Goal: Task Accomplishment & Management: Use online tool/utility

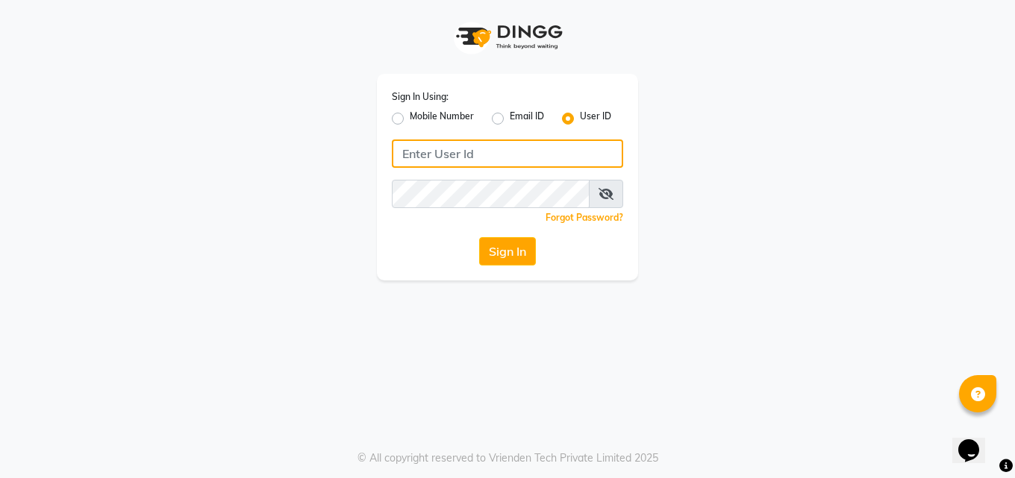
click at [441, 157] on input "Username" at bounding box center [507, 154] width 231 height 28
type input "Perfectcare@123"
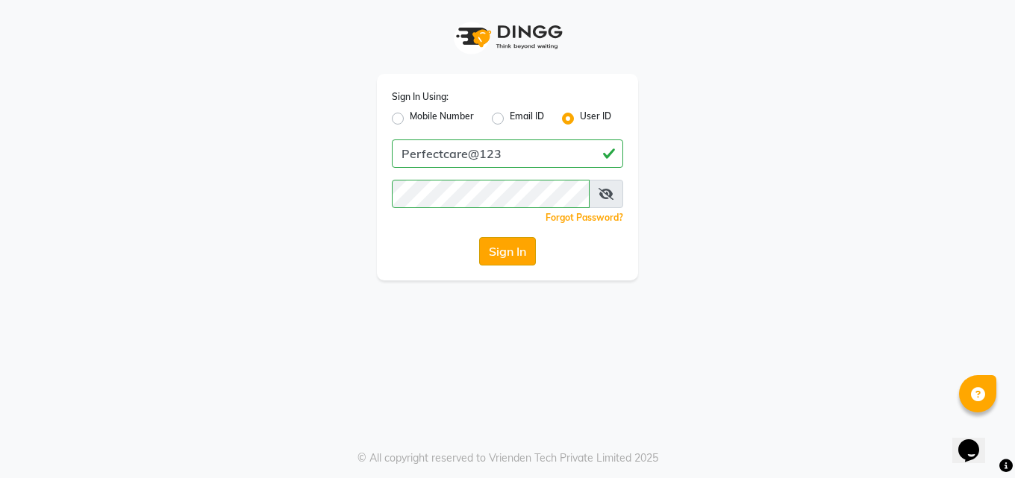
click at [512, 251] on button "Sign In" at bounding box center [507, 251] width 57 height 28
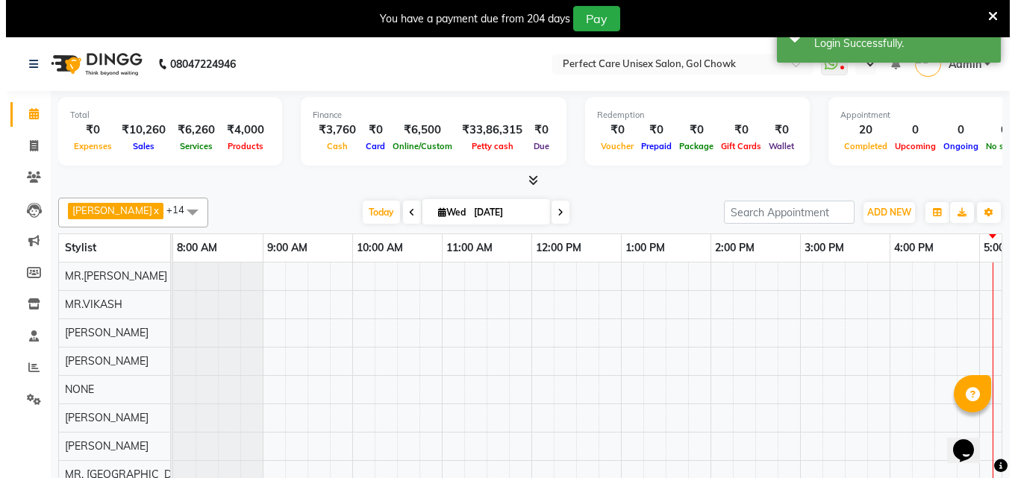
scroll to position [0, 246]
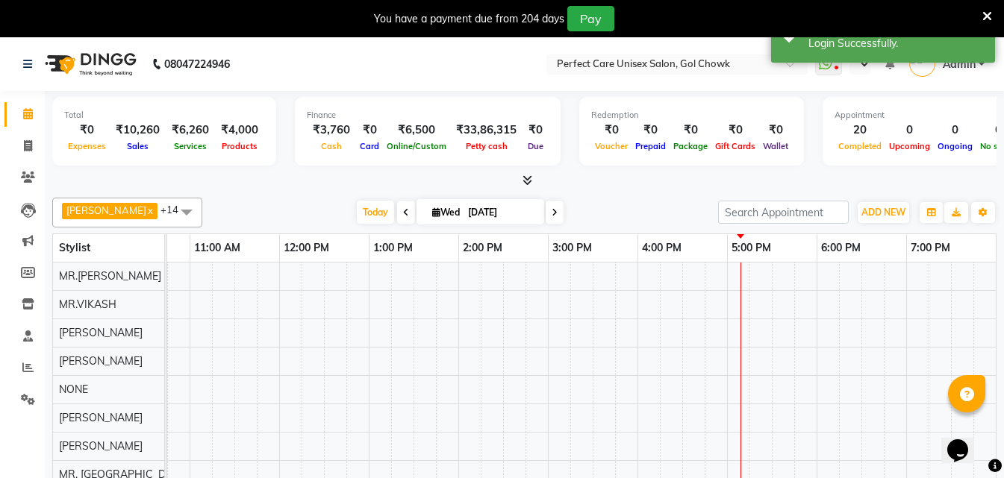
click at [986, 16] on icon at bounding box center [987, 16] width 10 height 13
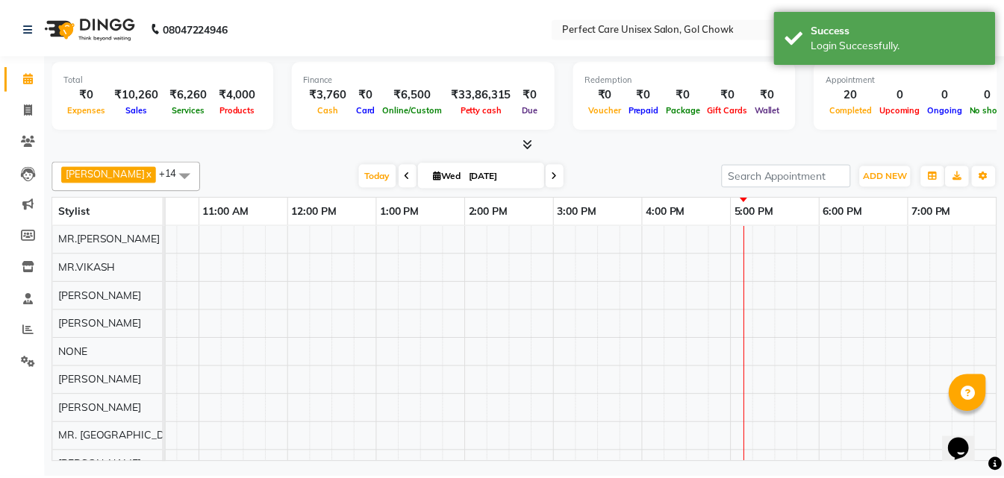
scroll to position [0, 0]
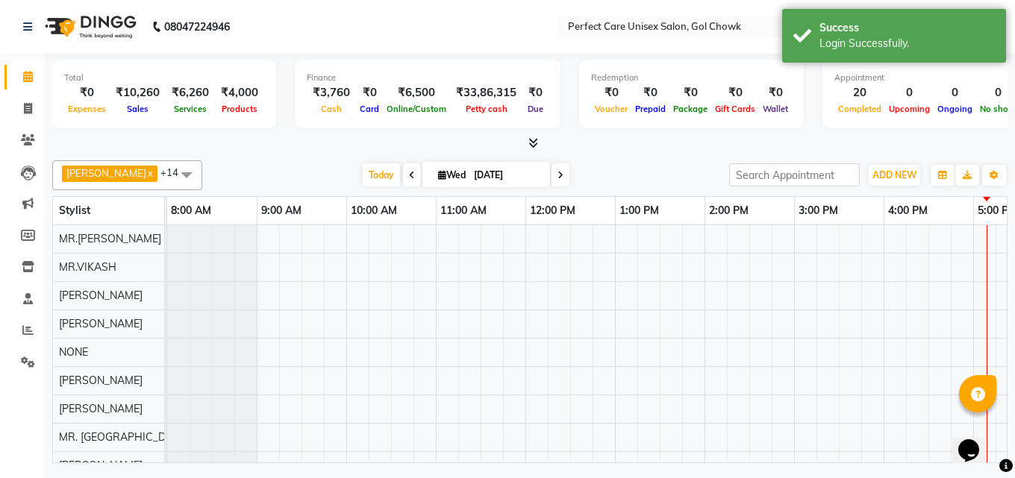
select select "en"
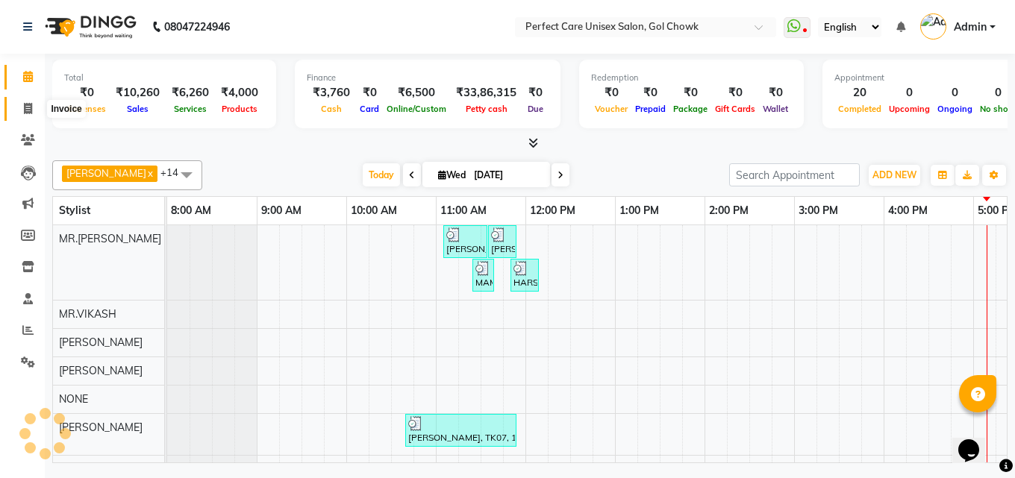
click at [26, 108] on icon at bounding box center [28, 108] width 8 height 11
select select "service"
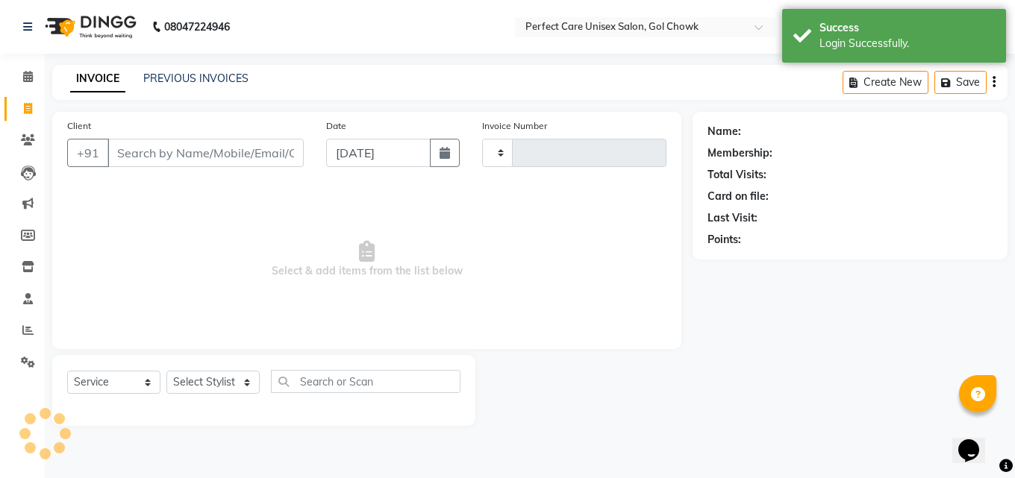
type input "3521"
select select "4751"
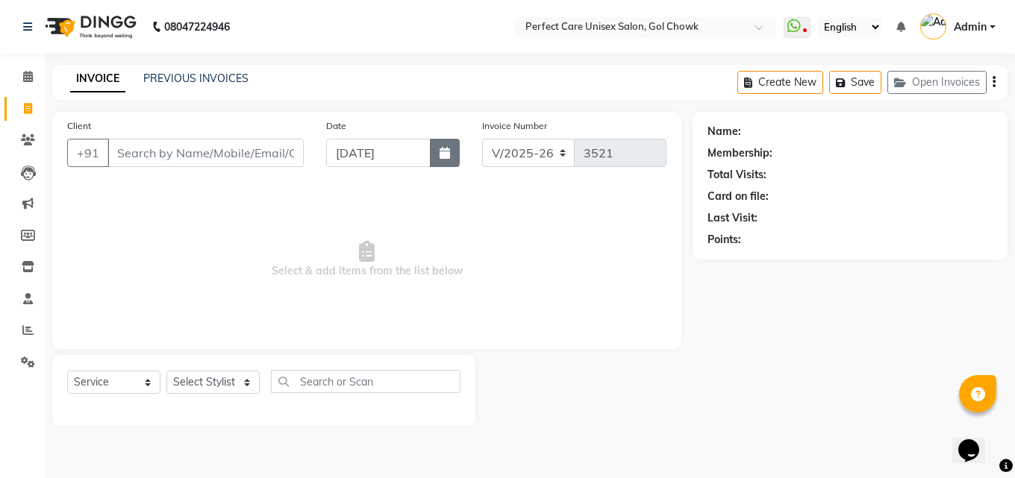
click at [451, 162] on button "button" at bounding box center [445, 153] width 30 height 28
select select "9"
select select "2025"
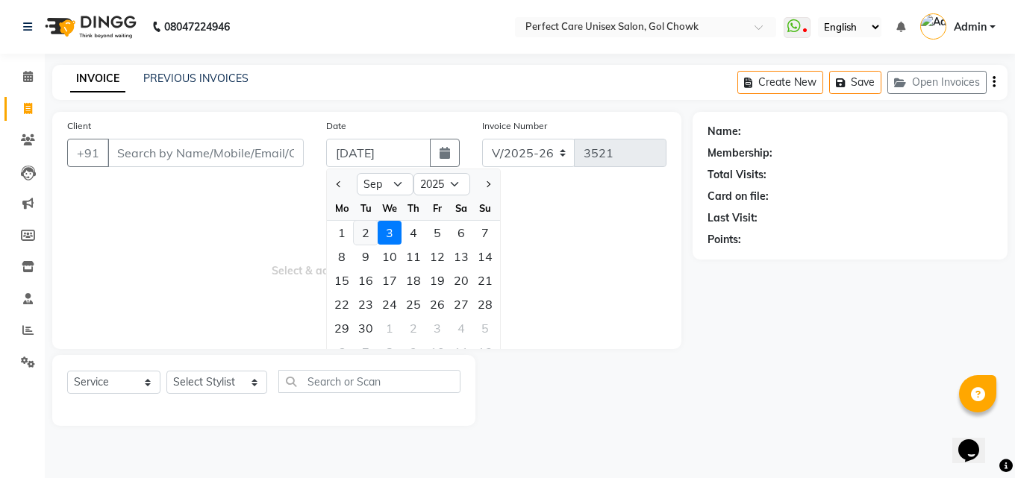
click at [372, 237] on div "2" at bounding box center [366, 233] width 24 height 24
type input "02-09-2025"
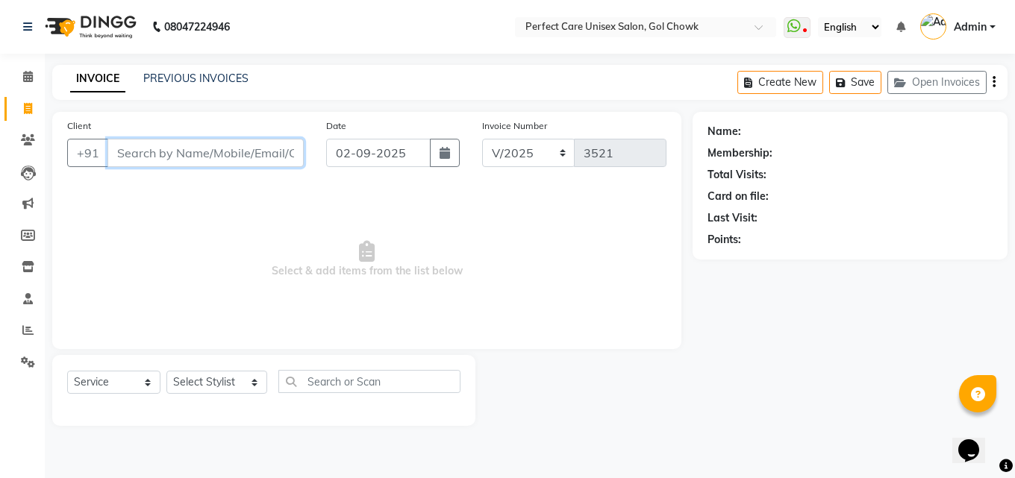
click at [260, 155] on input "Client" at bounding box center [205, 153] width 196 height 28
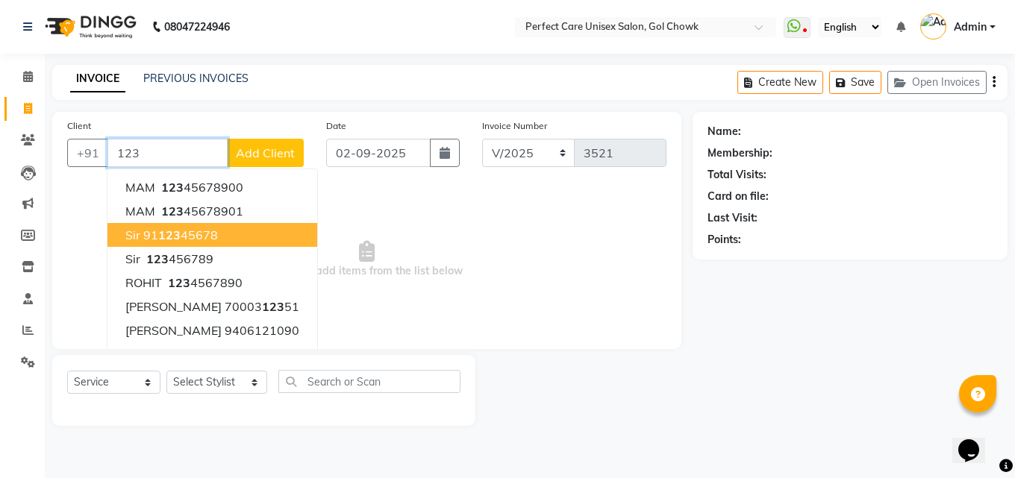
click at [194, 238] on ngb-highlight "91 123 45678" at bounding box center [180, 235] width 75 height 15
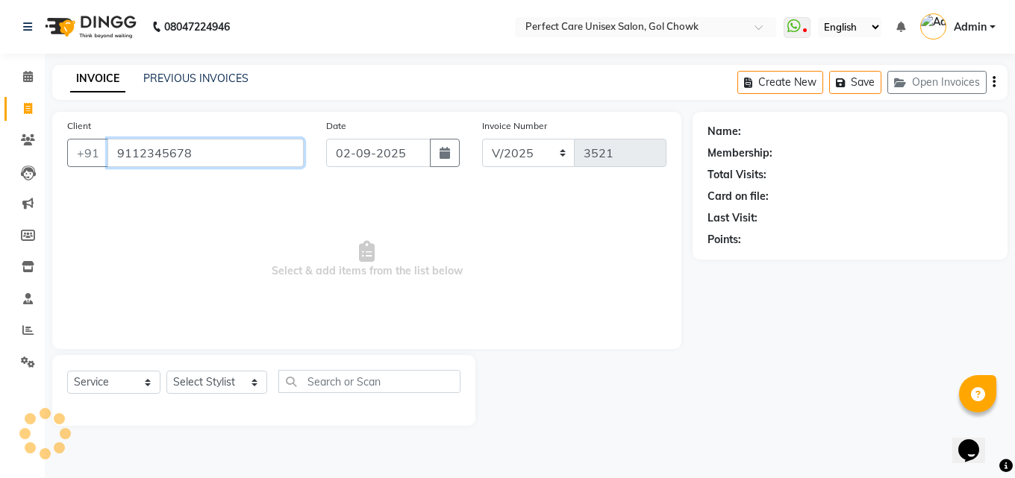
type input "9112345678"
click at [198, 386] on select "Select Stylist [PERSON_NAME] MISS [PERSON_NAME] MISS [PERSON_NAME] MISS [PERSON…" at bounding box center [216, 382] width 101 height 23
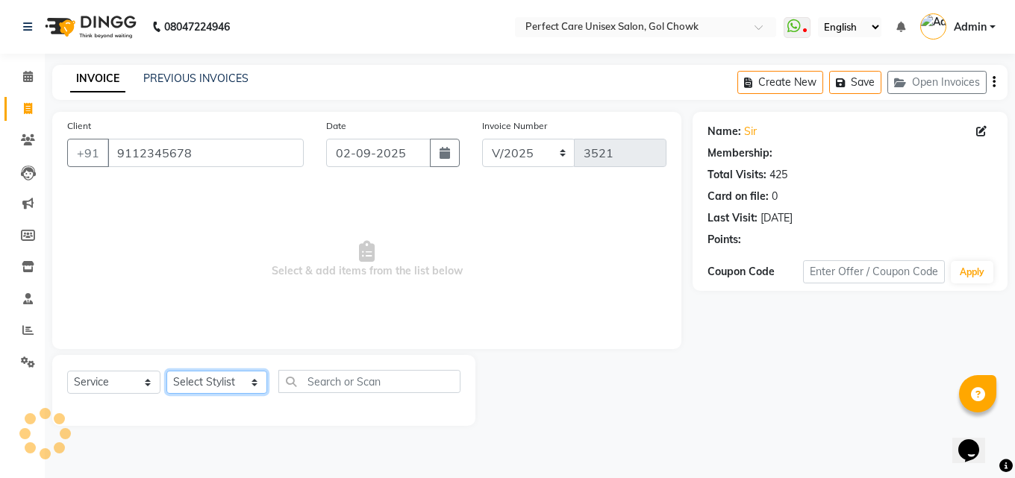
select select "1: Object"
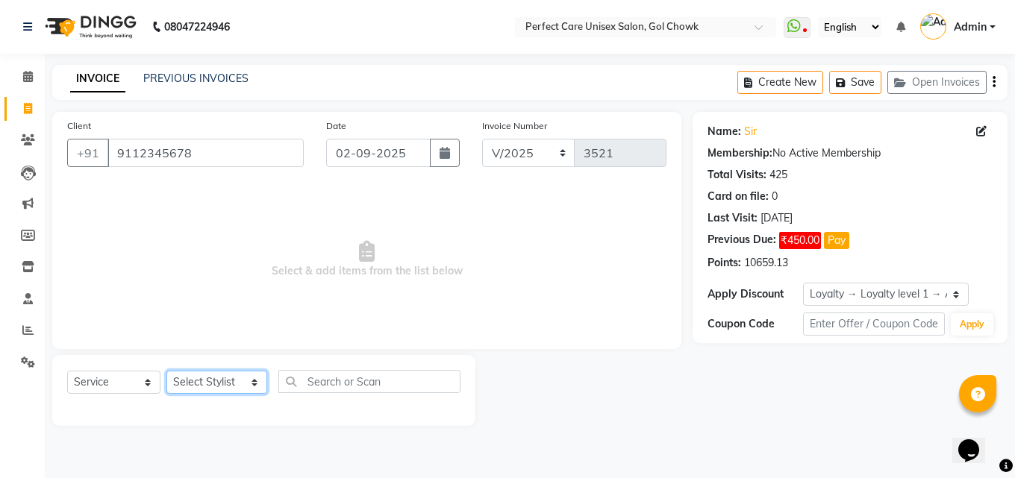
select select "32649"
click at [166, 371] on select "Select Stylist [PERSON_NAME] MISS [PERSON_NAME] MISS [PERSON_NAME] MISS [PERSON…" at bounding box center [216, 382] width 101 height 23
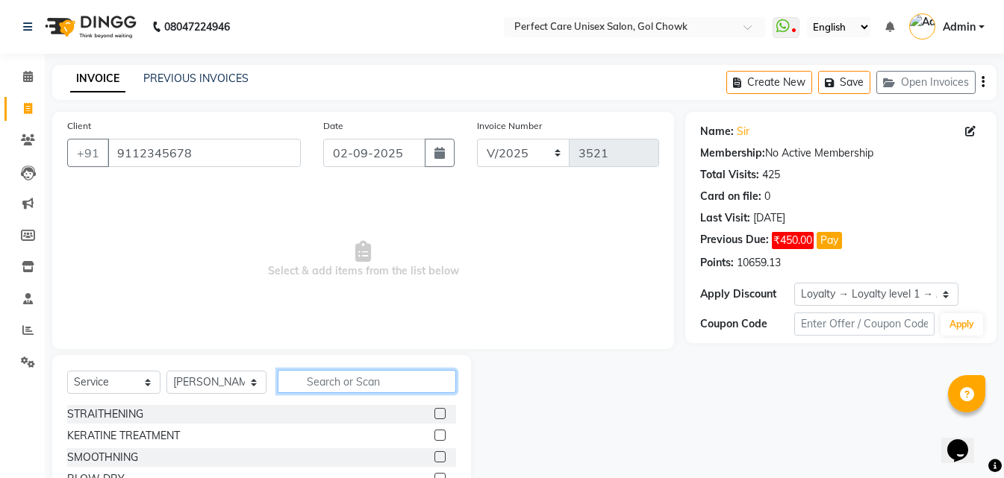
click at [340, 389] on input "text" at bounding box center [367, 381] width 178 height 23
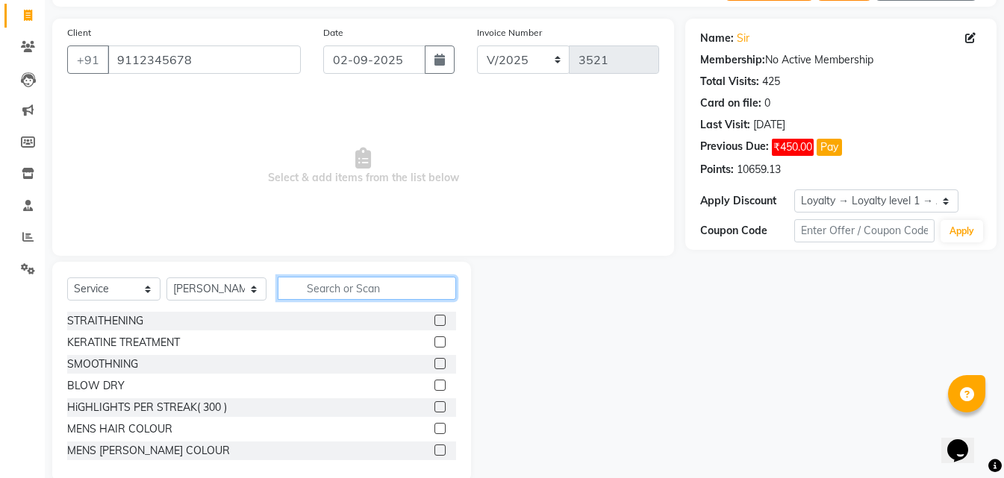
scroll to position [119, 0]
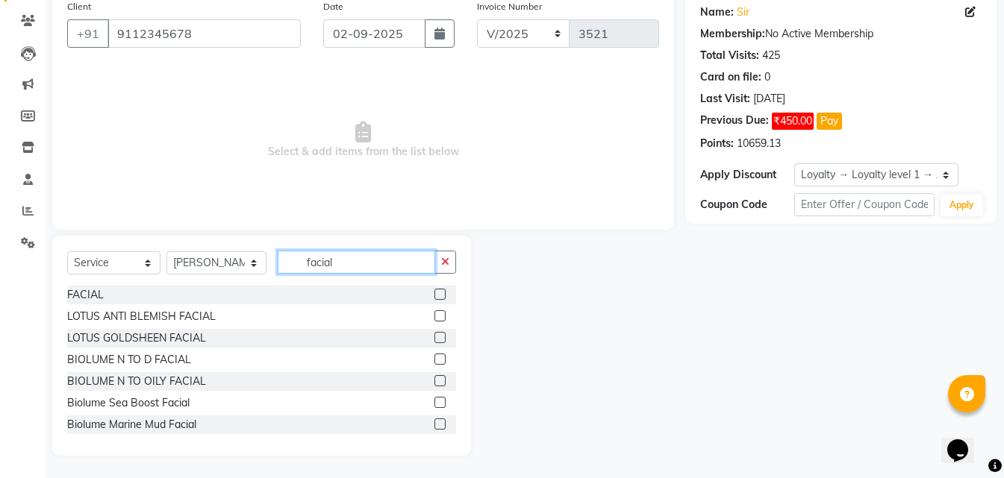
type input "facial"
click at [434, 378] on label at bounding box center [439, 380] width 11 height 11
click at [434, 378] on input "checkbox" at bounding box center [439, 382] width 10 height 10
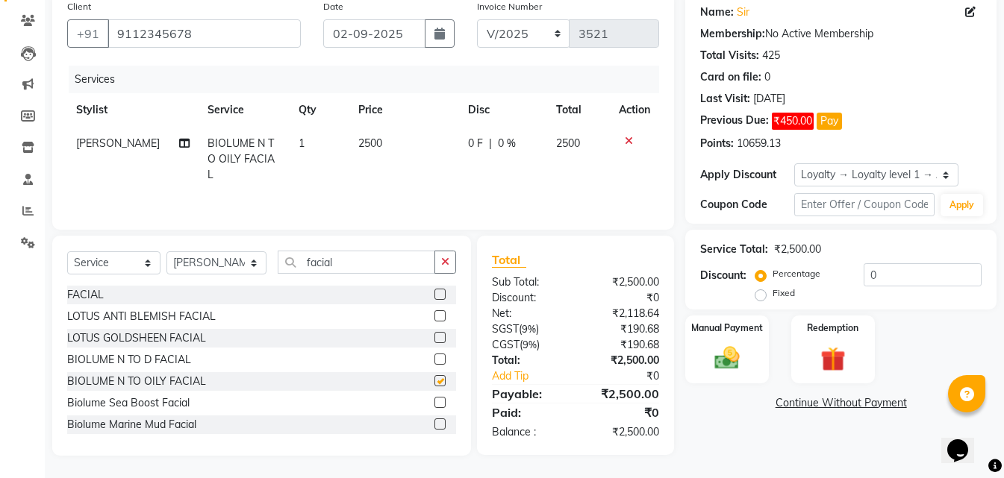
checkbox input "false"
click at [368, 138] on span "2500" at bounding box center [370, 143] width 24 height 13
select select "32649"
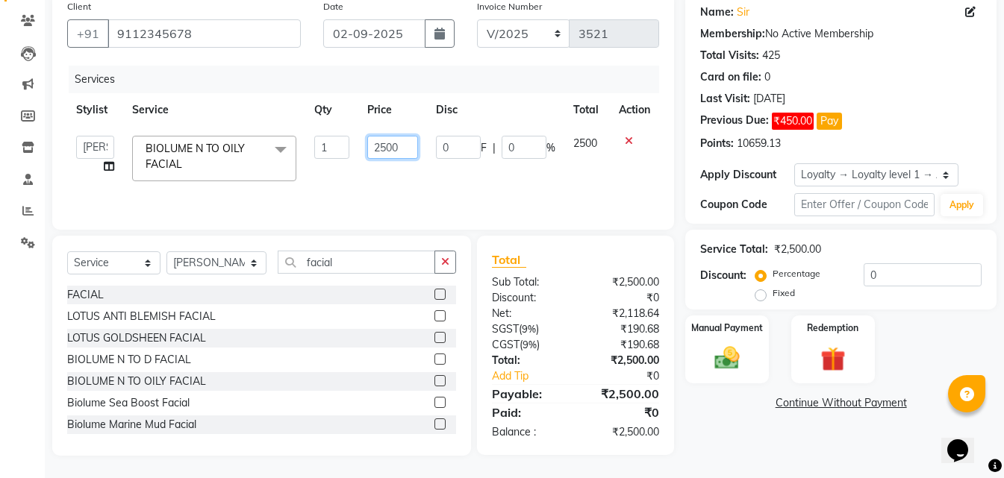
drag, startPoint x: 407, startPoint y: 146, endPoint x: 360, endPoint y: 151, distance: 48.0
click at [360, 151] on td "2500" at bounding box center [392, 158] width 69 height 63
type input "1560"
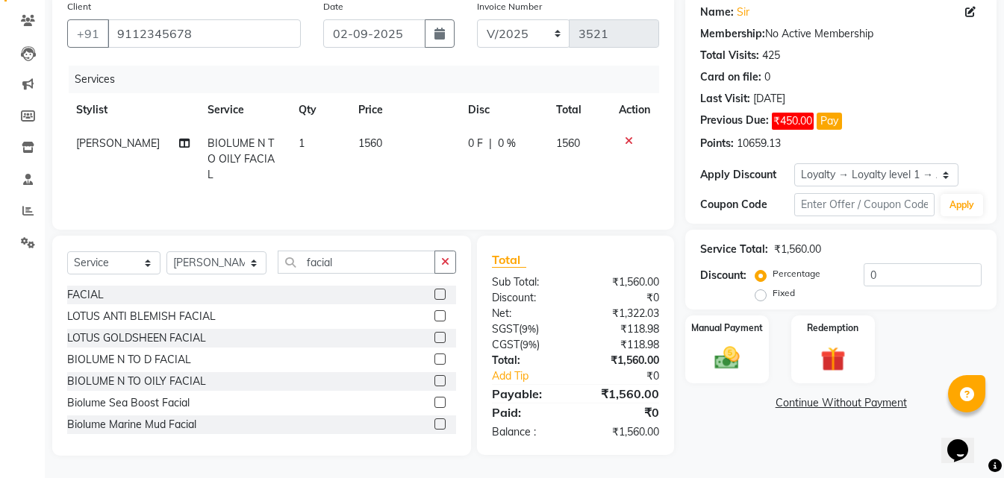
click at [361, 179] on div "Services Stylist Service Qty Price Disc Total Action [PERSON_NAME] BIOLUME N TO…" at bounding box center [363, 140] width 592 height 149
click at [726, 355] on img at bounding box center [727, 358] width 42 height 30
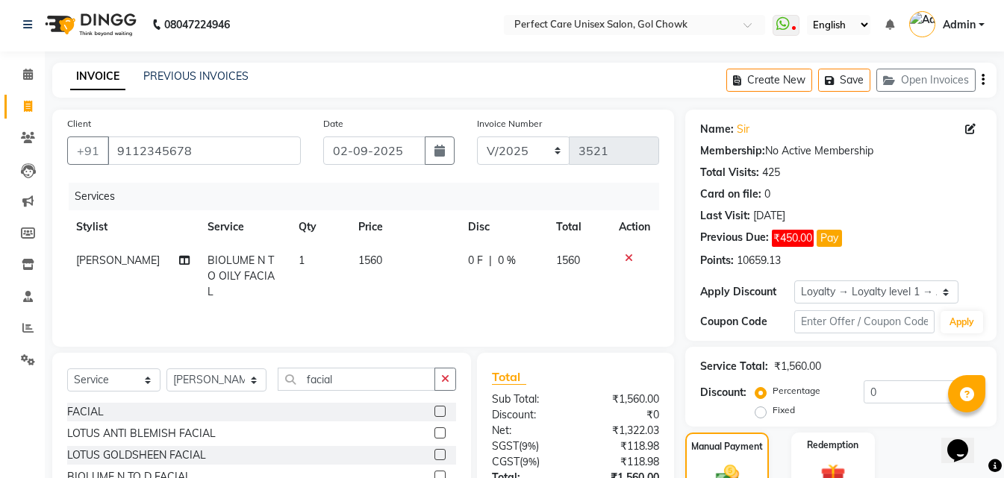
scroll to position [0, 0]
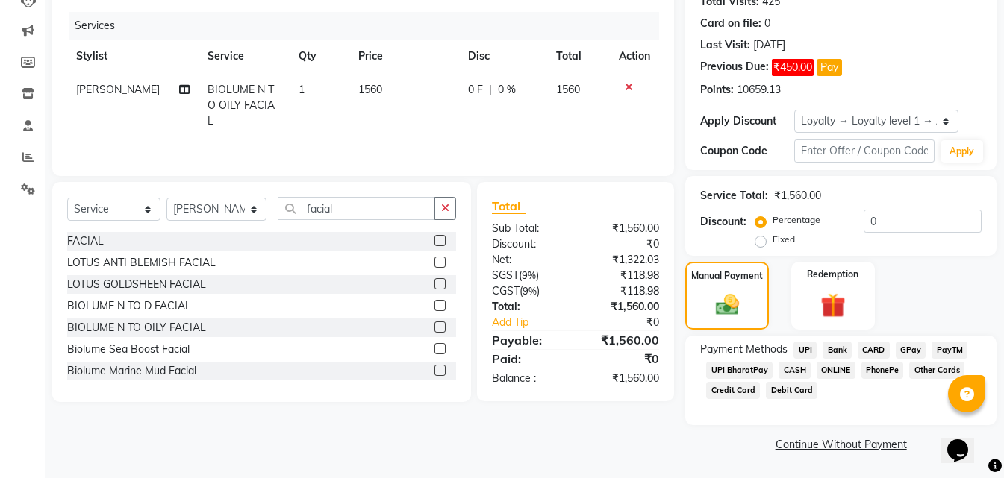
click at [833, 366] on span "ONLINE" at bounding box center [835, 370] width 39 height 17
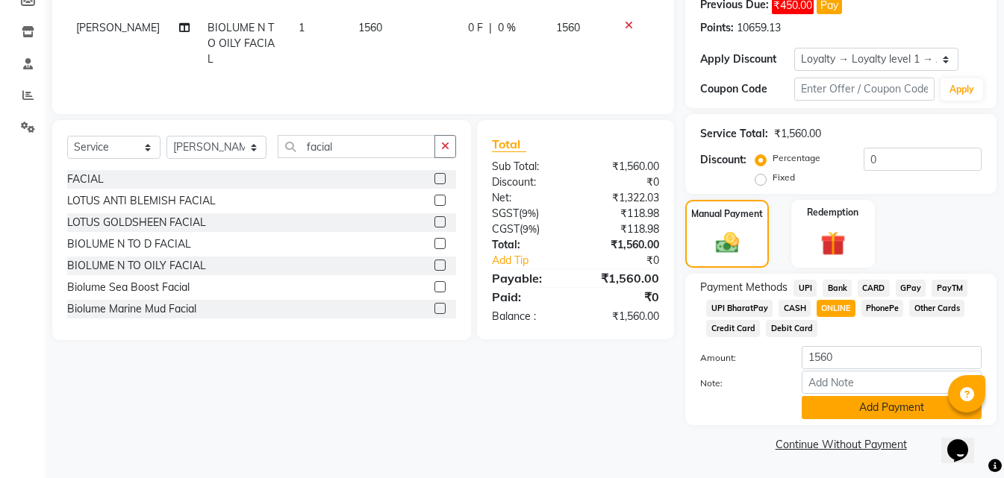
click at [845, 407] on button "Add Payment" at bounding box center [891, 407] width 180 height 23
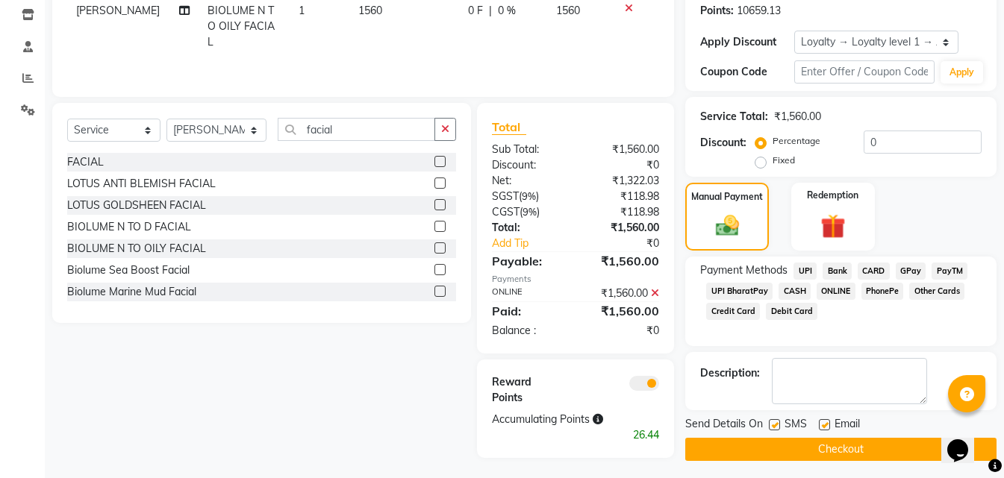
scroll to position [257, 0]
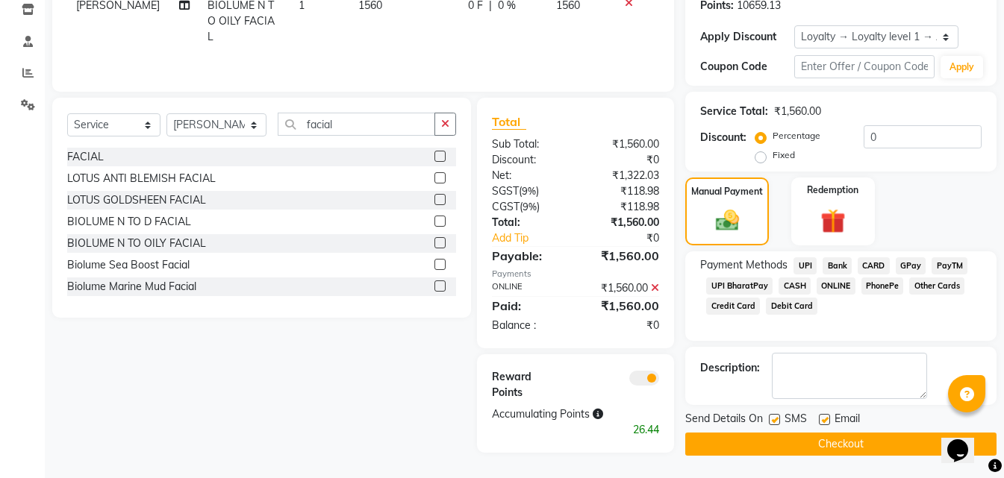
click at [810, 446] on button "Checkout" at bounding box center [840, 444] width 311 height 23
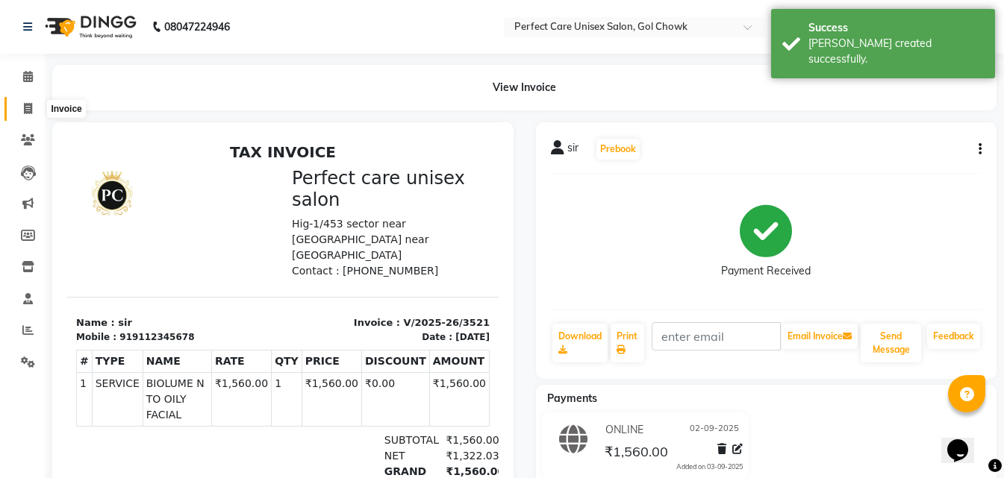
click at [24, 107] on icon at bounding box center [28, 108] width 8 height 11
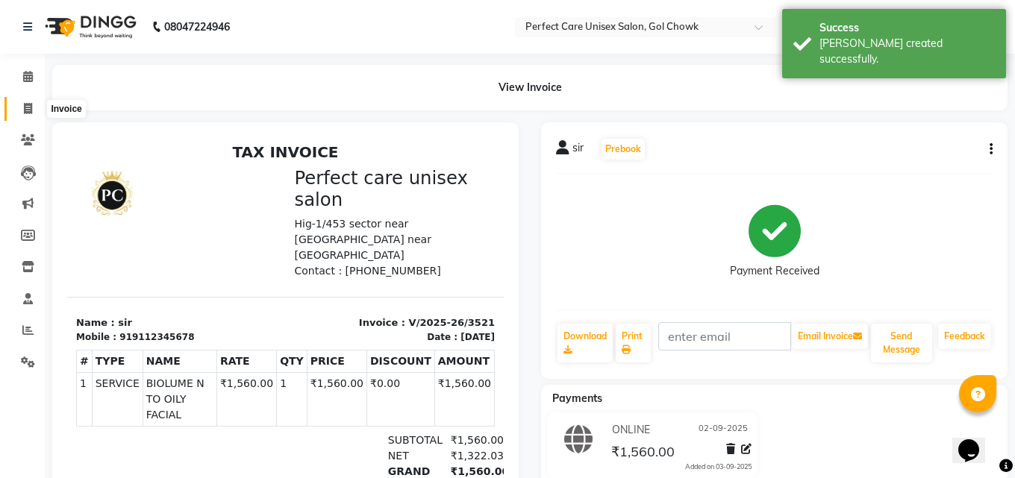
select select "4751"
select select "service"
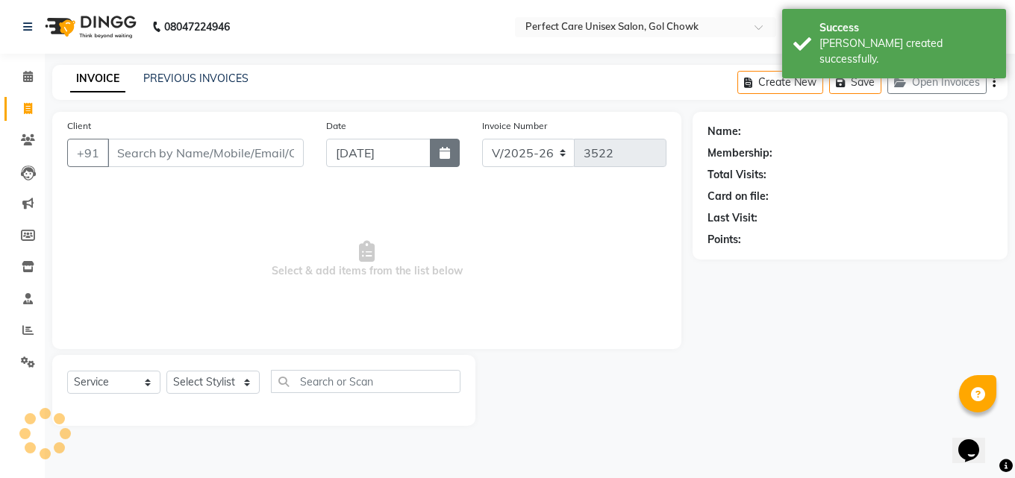
click at [441, 153] on icon "button" at bounding box center [444, 153] width 10 height 12
select select "9"
select select "2025"
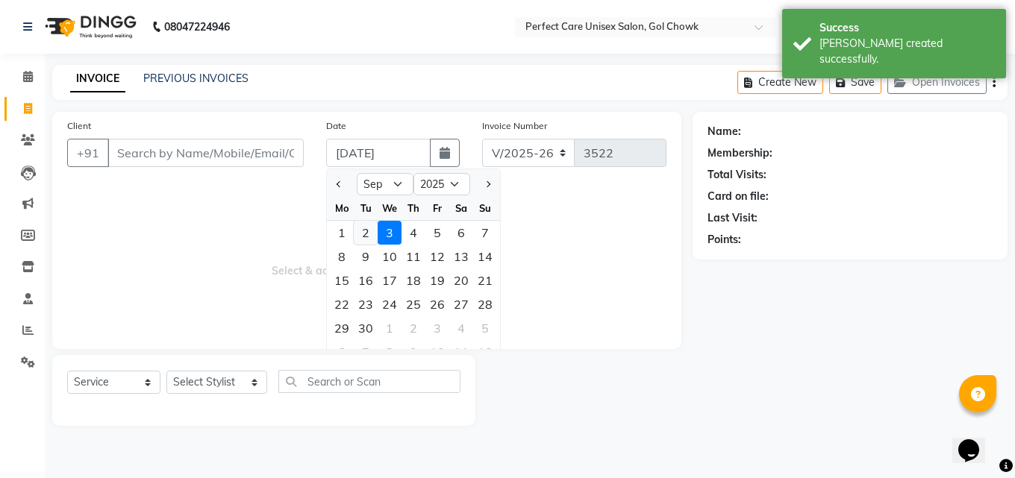
click at [374, 231] on div "2" at bounding box center [366, 233] width 24 height 24
type input "02-09-2025"
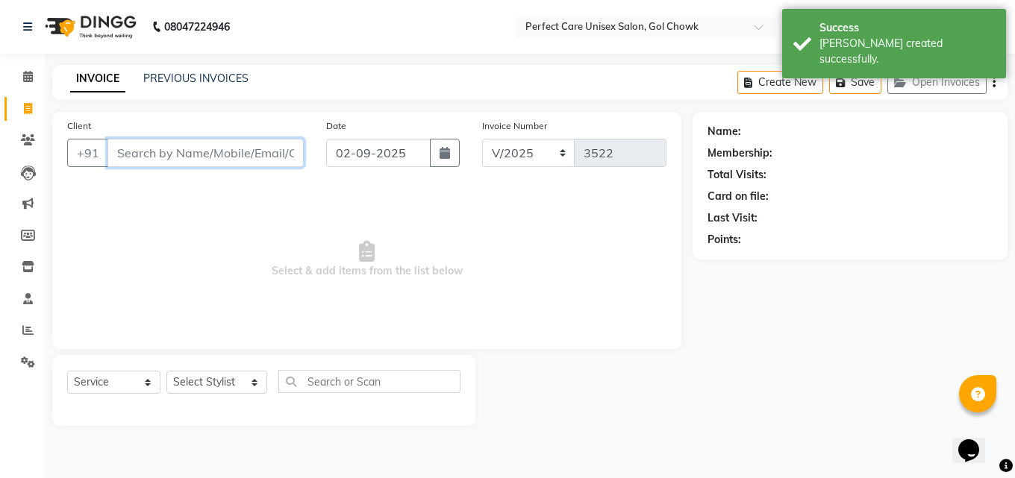
click at [248, 151] on input "Client" at bounding box center [205, 153] width 196 height 28
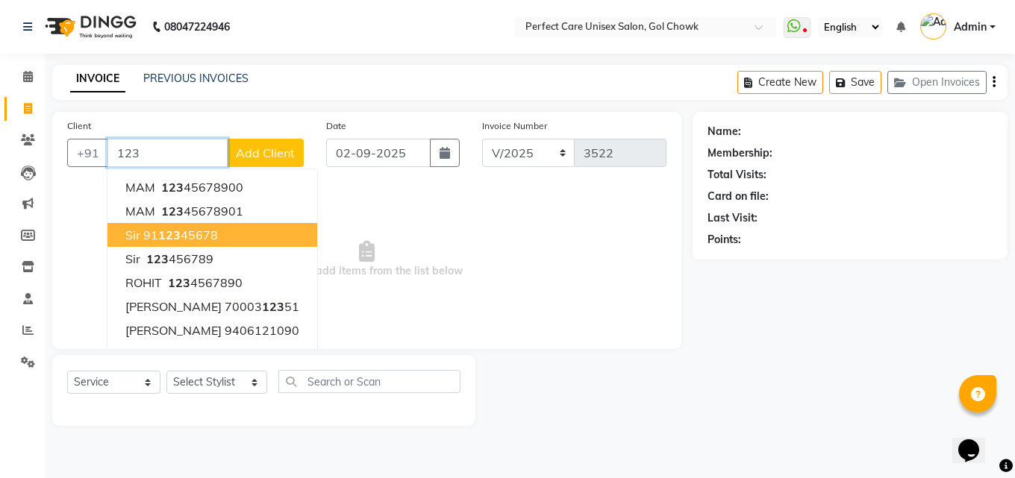
click at [173, 236] on span "123" at bounding box center [169, 235] width 22 height 15
type input "9112345678"
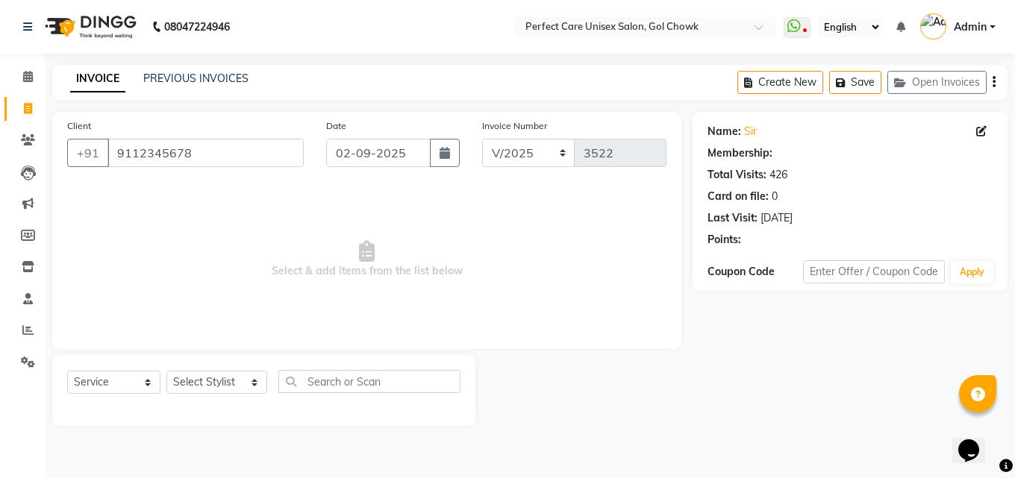
select select "1: Object"
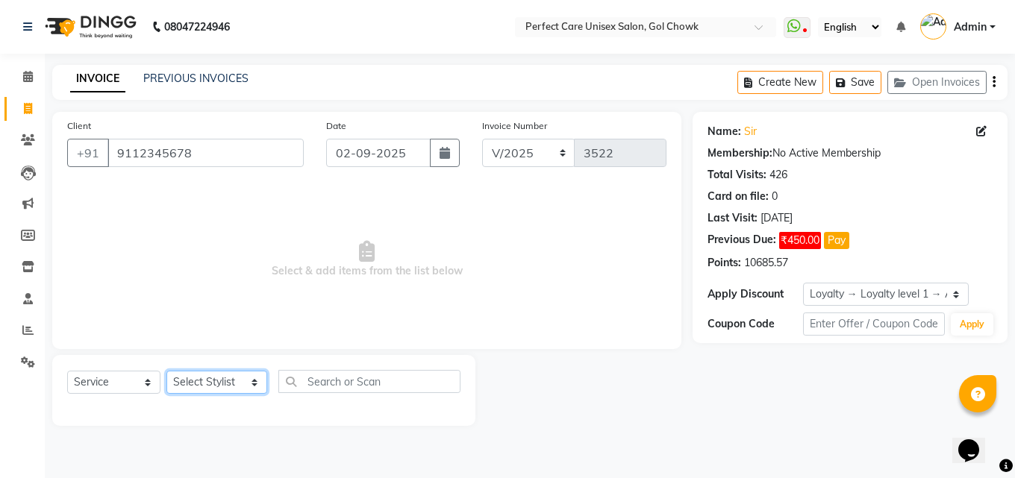
click at [192, 378] on select "Select Stylist [PERSON_NAME] MISS [PERSON_NAME] MISS [PERSON_NAME] MISS [PERSON…" at bounding box center [216, 382] width 101 height 23
select select "67638"
click at [166, 371] on select "Select Stylist [PERSON_NAME] MISS [PERSON_NAME] MISS [PERSON_NAME] MISS [PERSON…" at bounding box center [216, 382] width 101 height 23
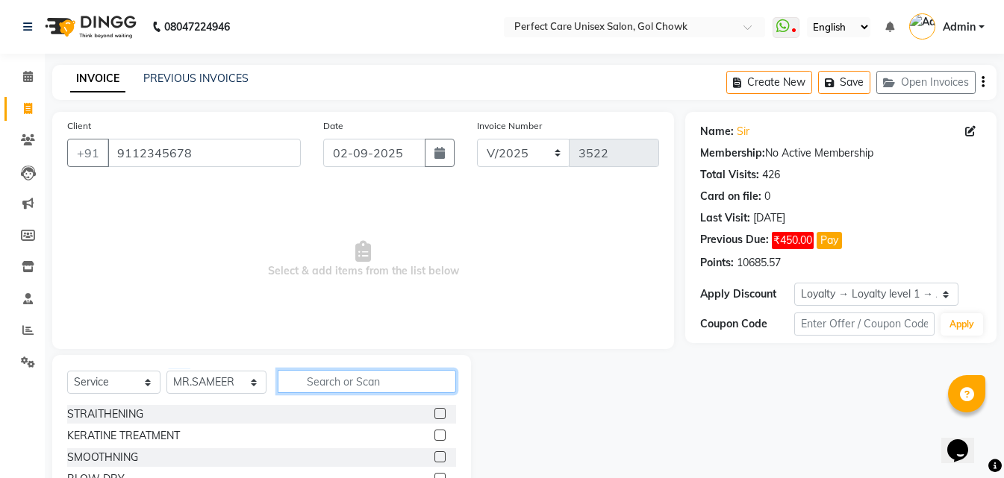
click at [313, 392] on input "text" at bounding box center [367, 381] width 178 height 23
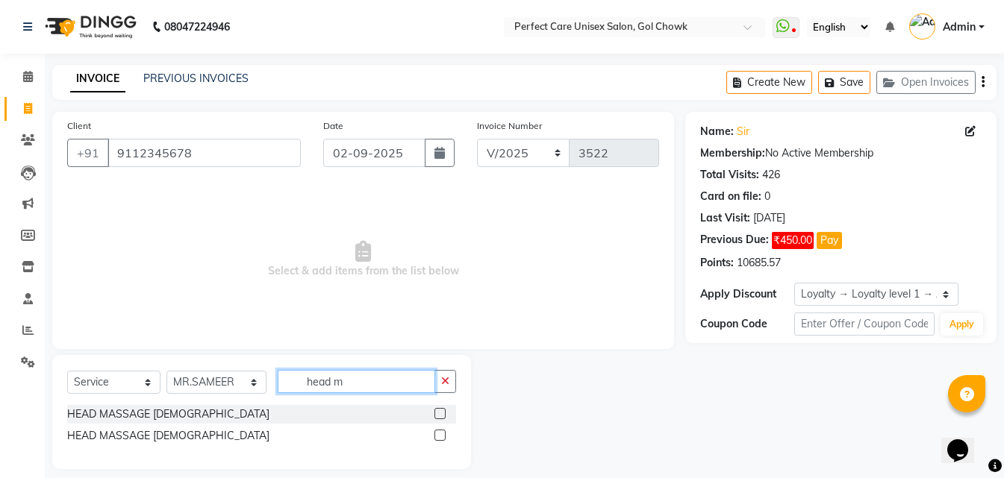
type input "head m"
click at [440, 436] on label at bounding box center [439, 435] width 11 height 11
click at [440, 436] on input "checkbox" at bounding box center [439, 436] width 10 height 10
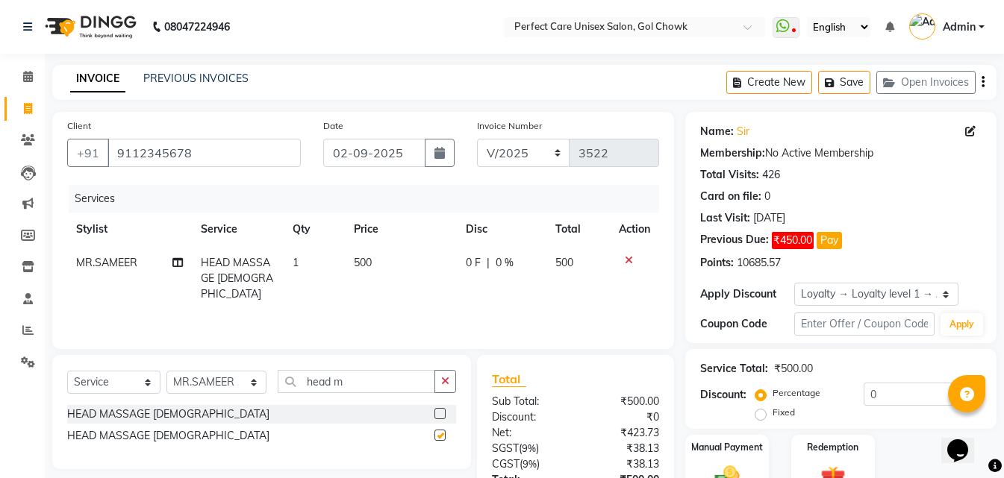
checkbox input "false"
click at [378, 275] on td "500" at bounding box center [401, 278] width 112 height 65
select select "67638"
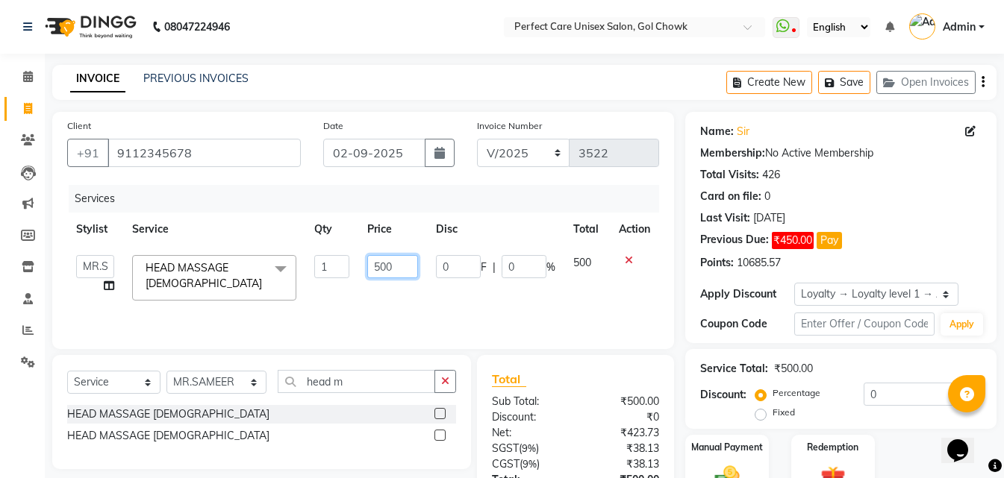
drag, startPoint x: 407, startPoint y: 269, endPoint x: 357, endPoint y: 270, distance: 49.2
click at [357, 270] on tr "[PERSON_NAME] MISS [PERSON_NAME] MISS [PERSON_NAME] MISS PIHU [PERSON_NAME] MIS…" at bounding box center [363, 277] width 592 height 63
type input "400"
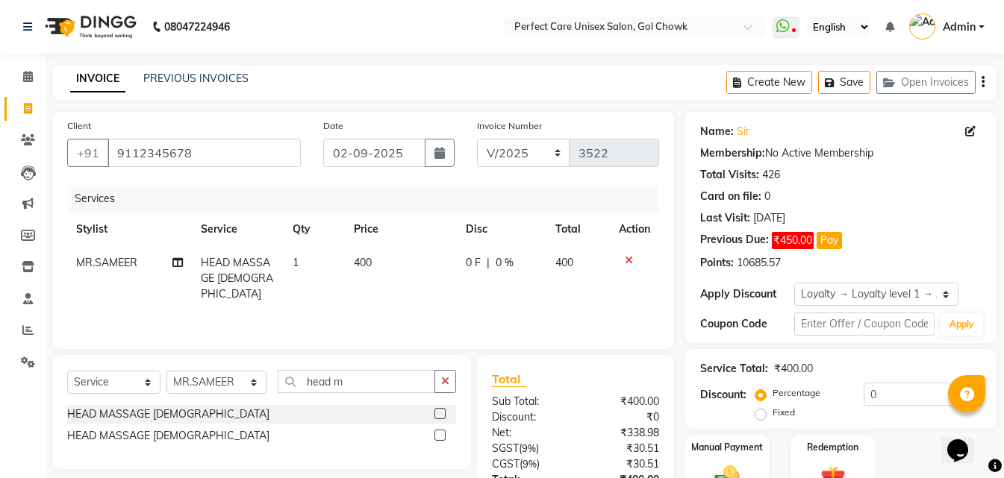
click at [406, 307] on div "Services Stylist Service Qty Price Disc Total Action MR.SAMEER HEAD MASSAGE [DE…" at bounding box center [363, 259] width 592 height 149
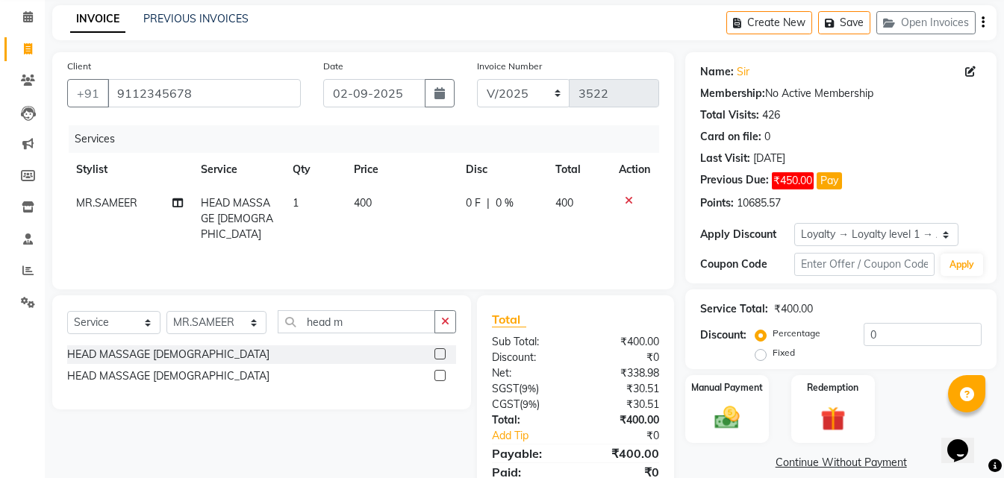
scroll to position [119, 0]
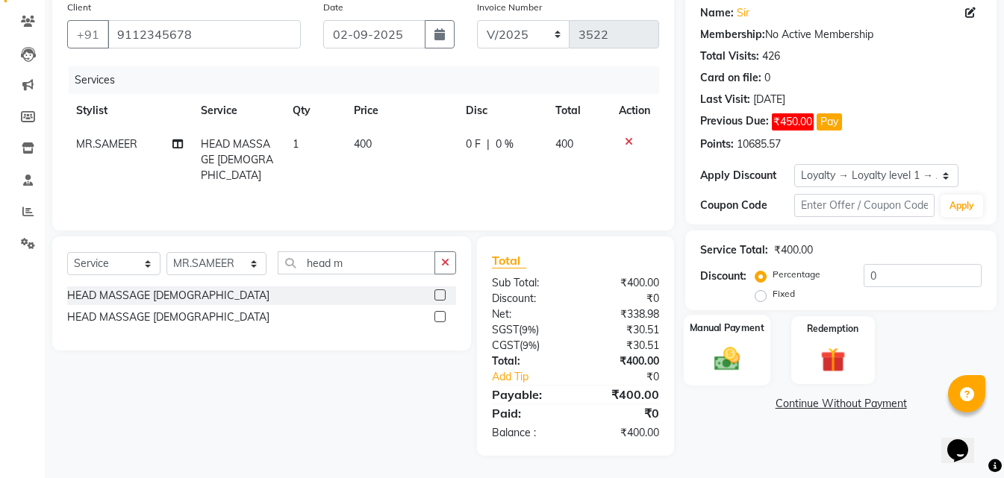
click at [737, 366] on img at bounding box center [727, 359] width 42 height 30
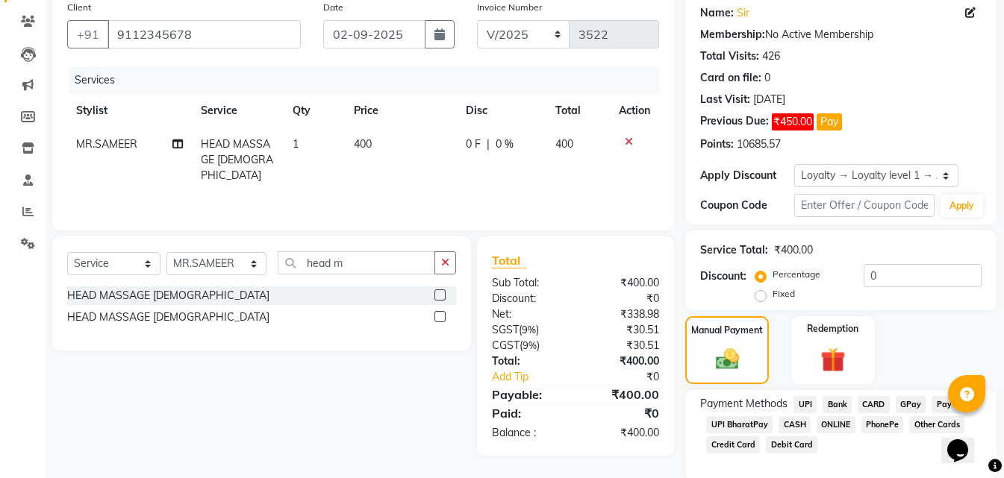
click at [842, 429] on span "ONLINE" at bounding box center [835, 424] width 39 height 17
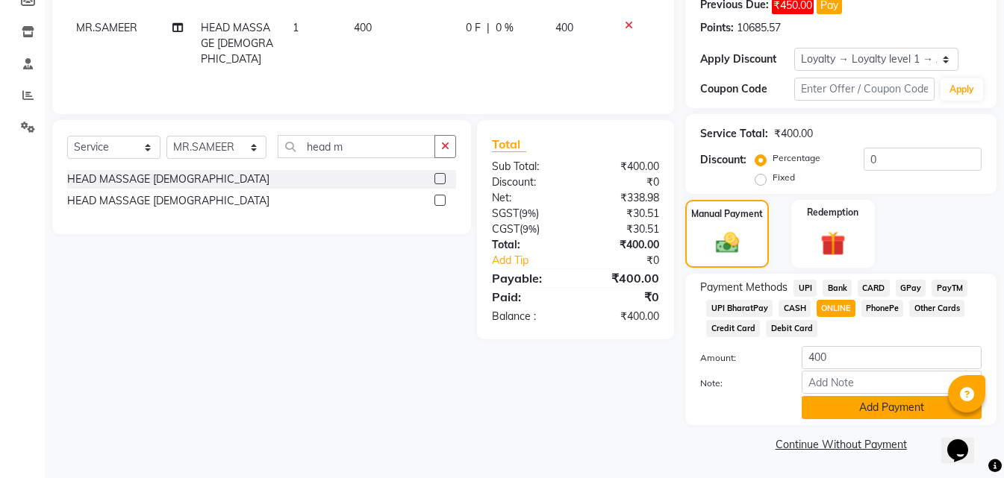
click at [837, 415] on button "Add Payment" at bounding box center [891, 407] width 180 height 23
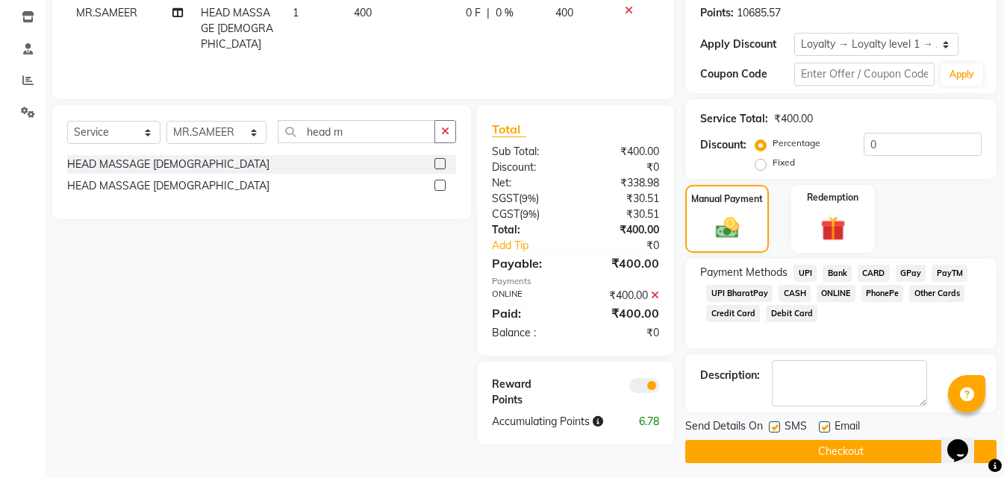
scroll to position [257, 0]
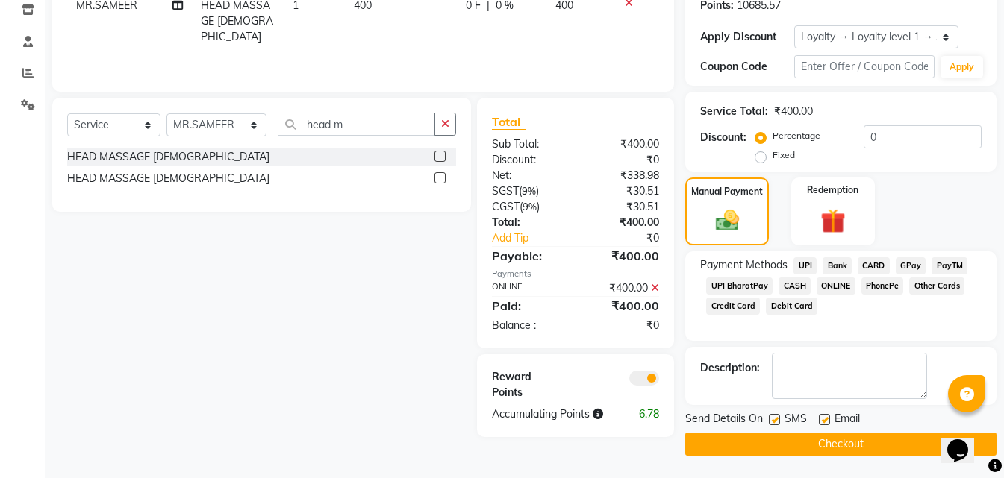
click at [814, 455] on button "Checkout" at bounding box center [840, 444] width 311 height 23
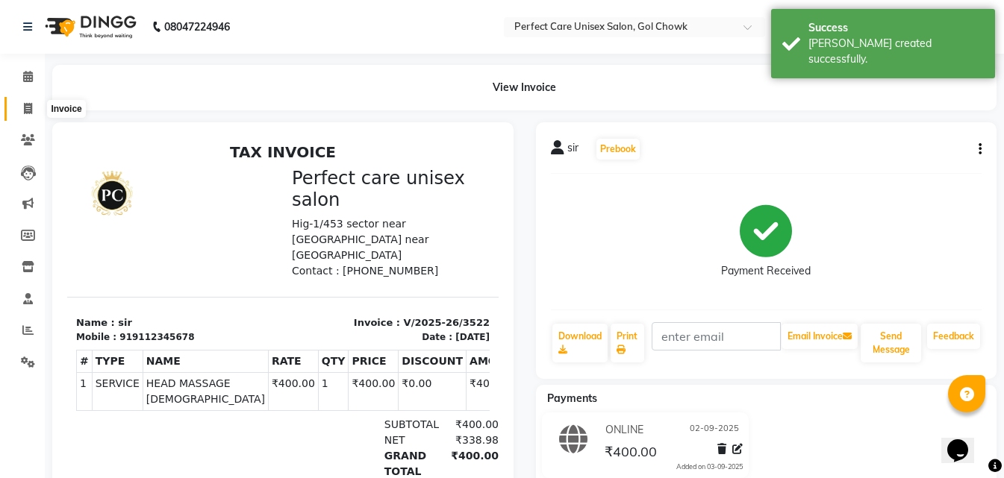
click at [28, 104] on icon at bounding box center [28, 108] width 8 height 11
select select "service"
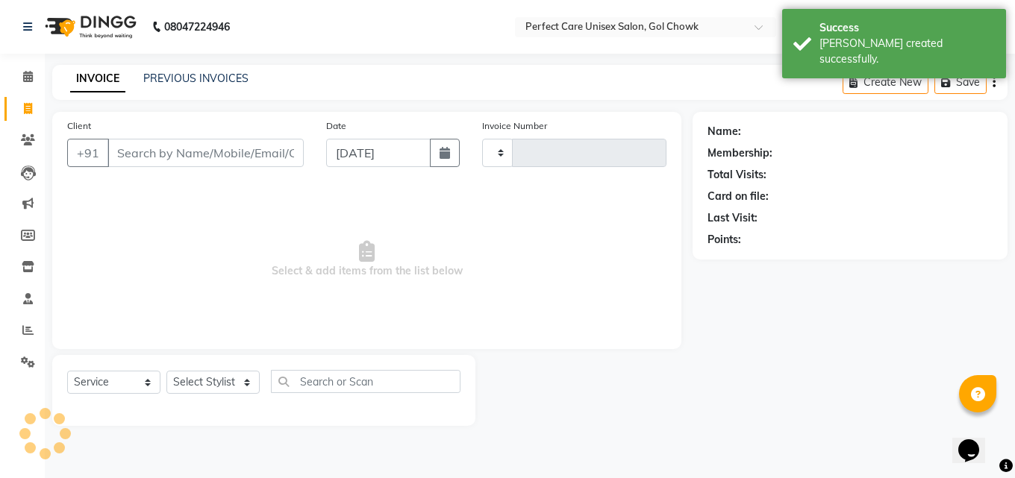
type input "3523"
select select "4751"
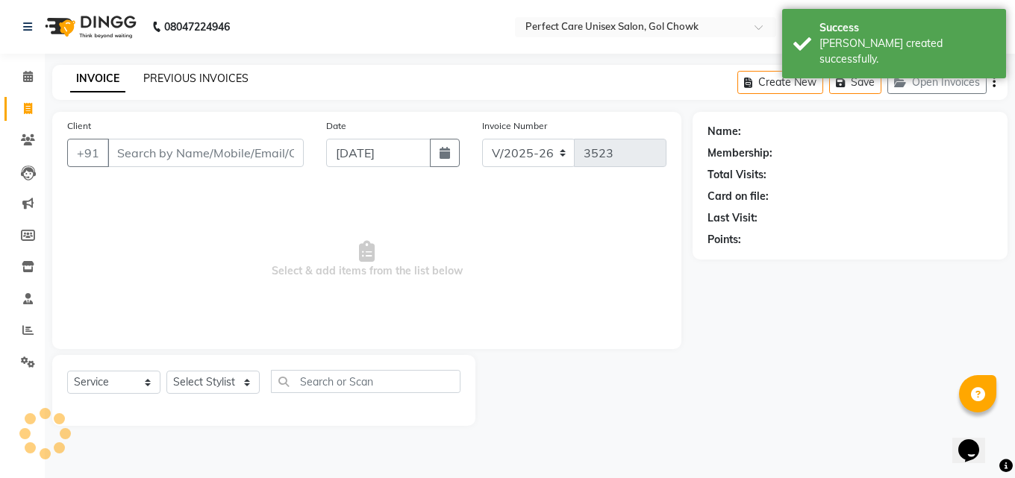
click at [200, 77] on link "PREVIOUS INVOICES" at bounding box center [195, 78] width 105 height 13
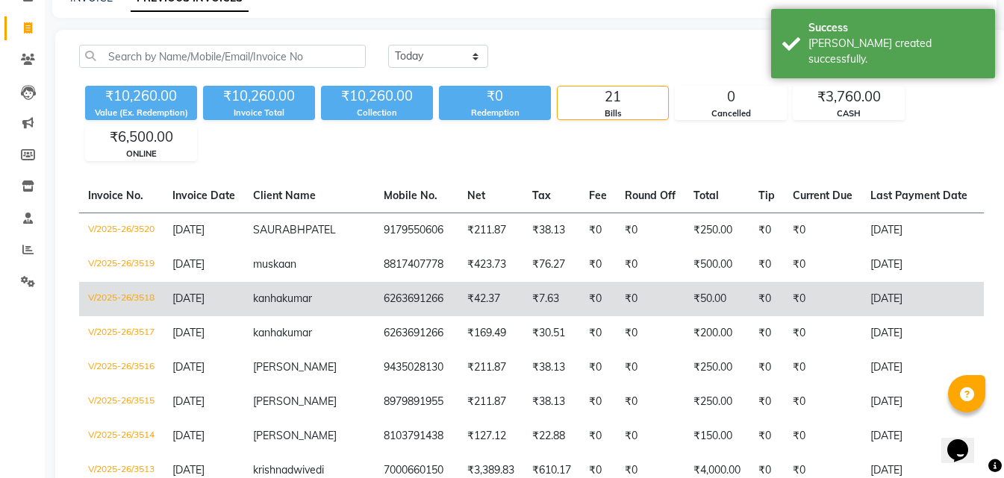
scroll to position [75, 0]
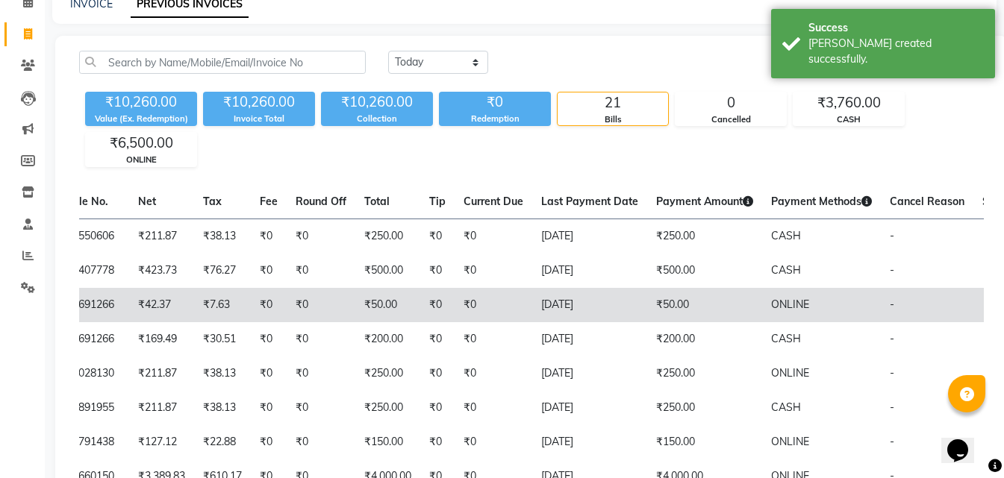
drag, startPoint x: 342, startPoint y: 322, endPoint x: 633, endPoint y: 342, distance: 292.4
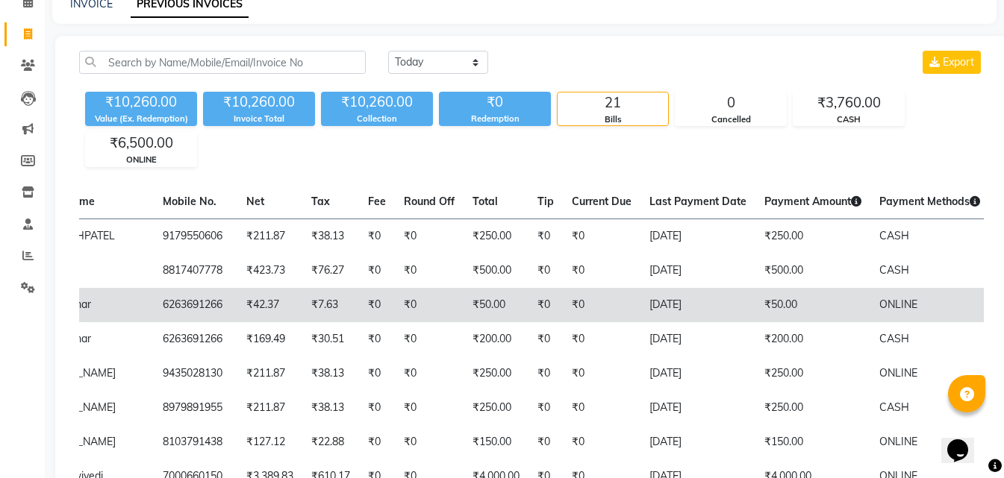
scroll to position [0, 0]
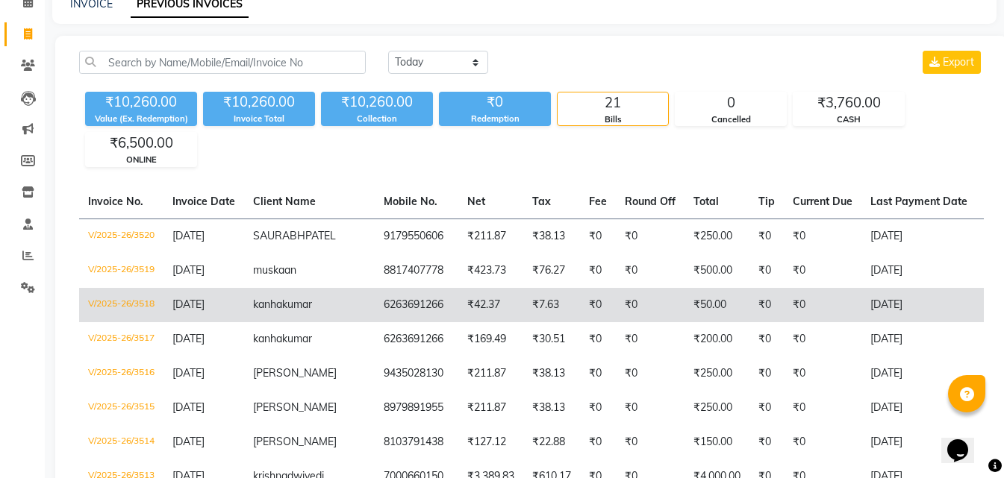
drag, startPoint x: 686, startPoint y: 363, endPoint x: 316, endPoint y: 330, distance: 371.6
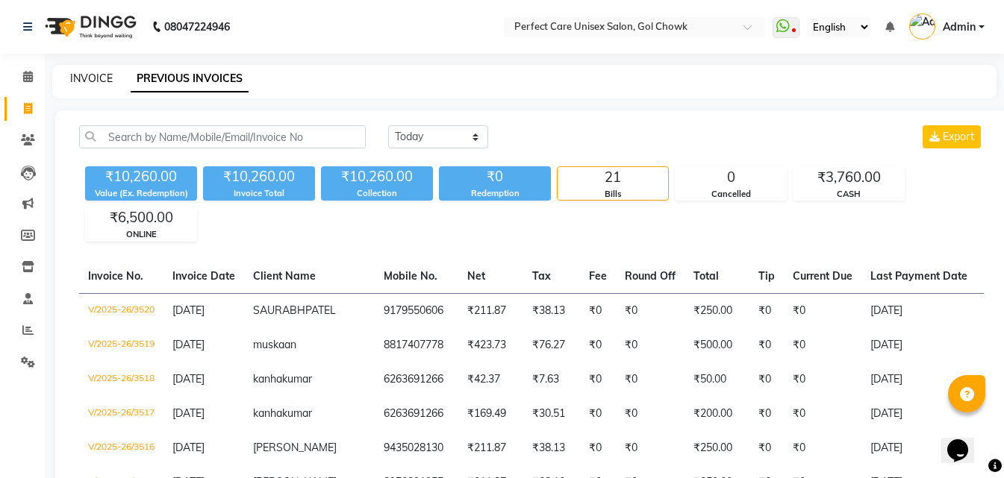
click at [82, 75] on link "INVOICE" at bounding box center [91, 78] width 43 height 13
select select "service"
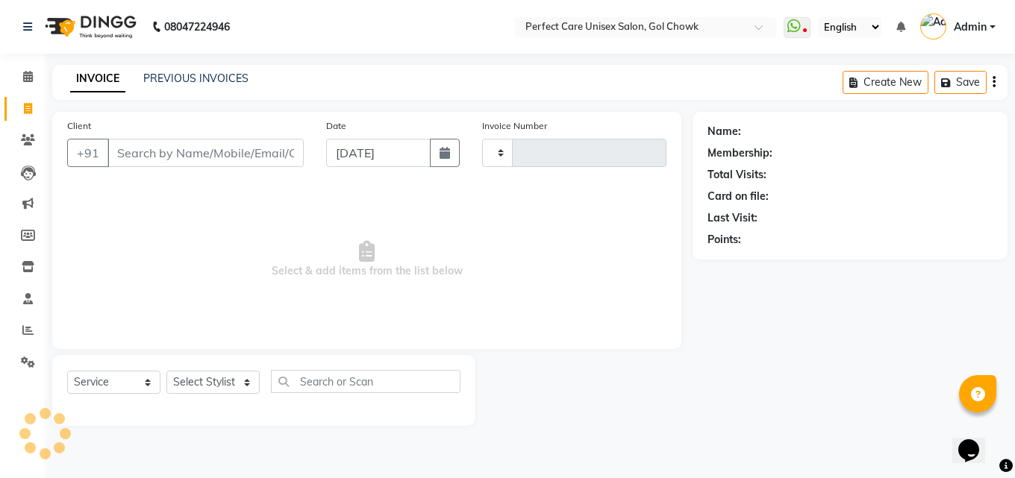
type input "3523"
select select "4751"
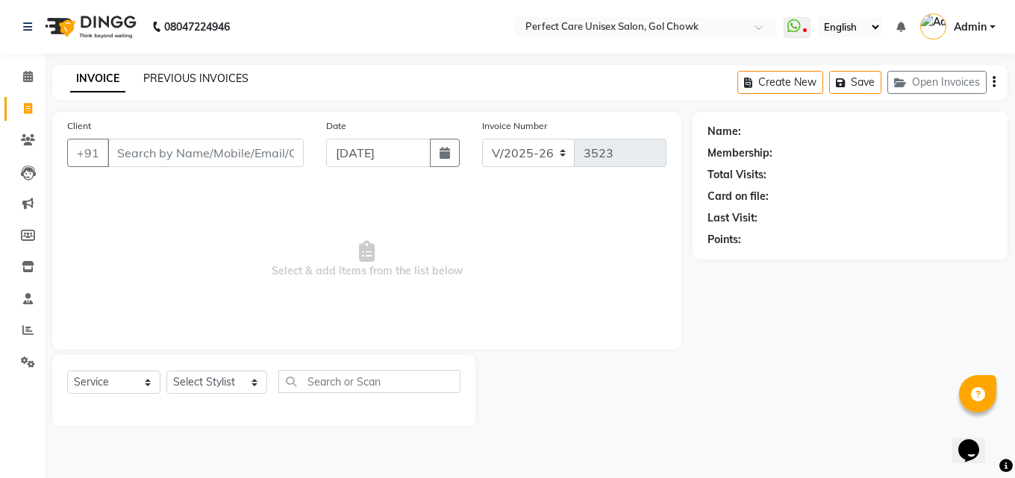
click at [219, 78] on link "PREVIOUS INVOICES" at bounding box center [195, 78] width 105 height 13
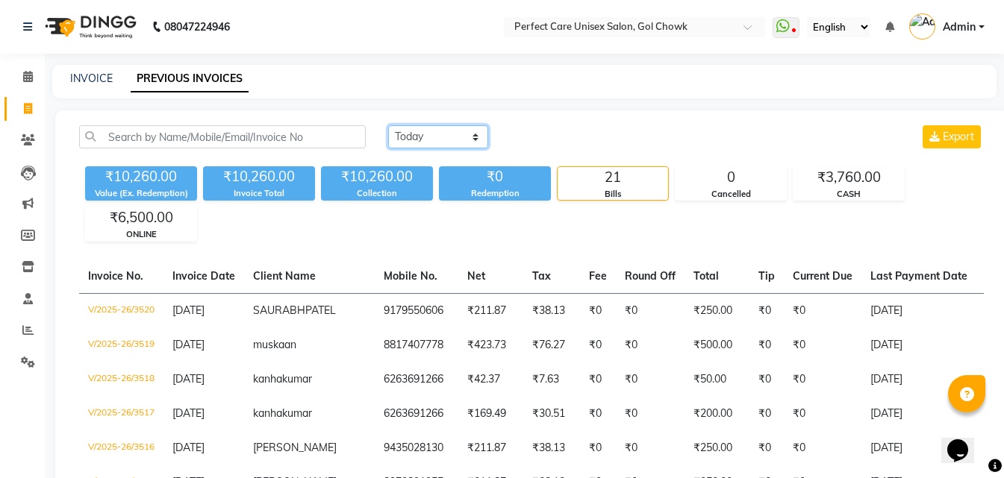
click at [410, 139] on select "[DATE] [DATE] Custom Range" at bounding box center [438, 136] width 100 height 23
click at [388, 125] on select "[DATE] [DATE] Custom Range" at bounding box center [438, 136] width 100 height 23
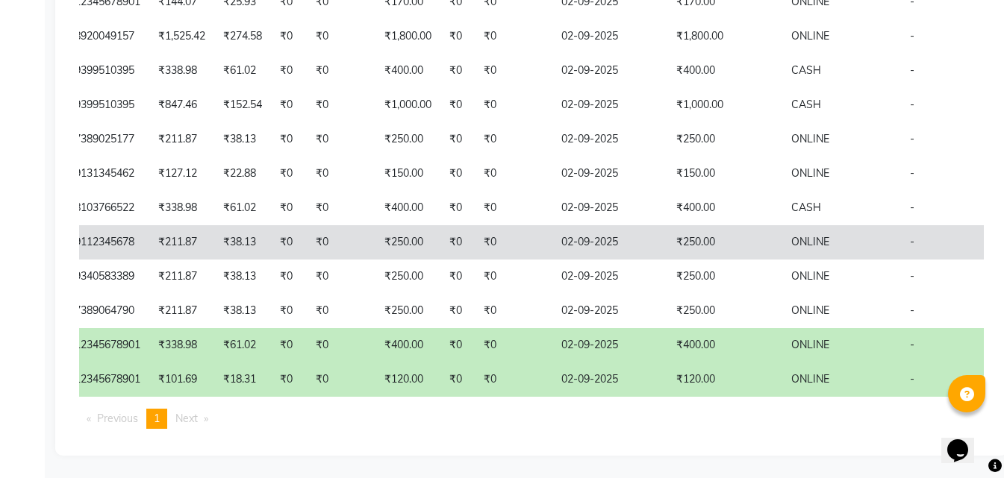
scroll to position [759, 0]
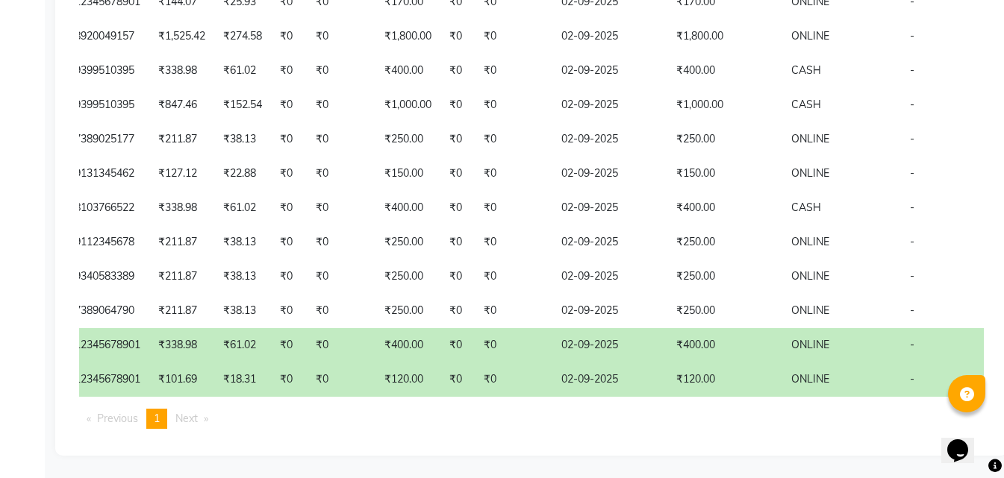
drag, startPoint x: 569, startPoint y: 344, endPoint x: 659, endPoint y: 345, distance: 90.3
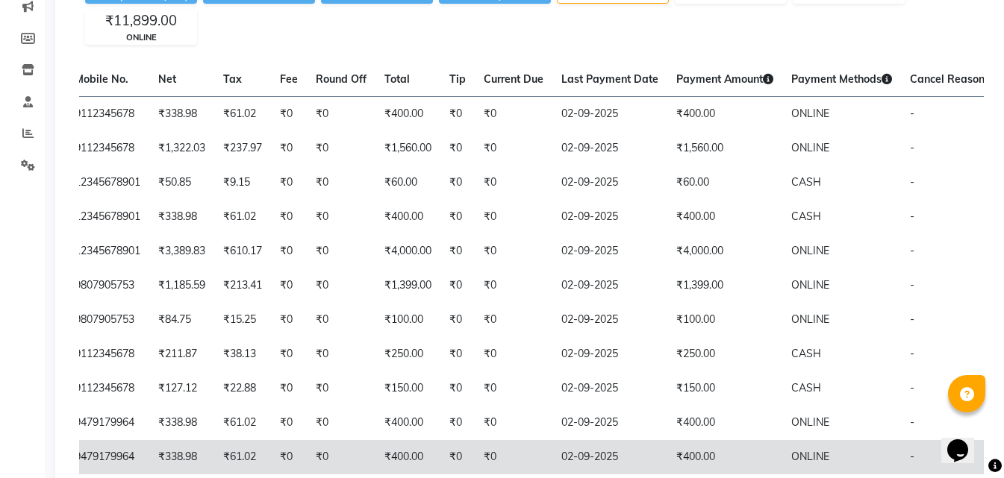
scroll to position [0, 0]
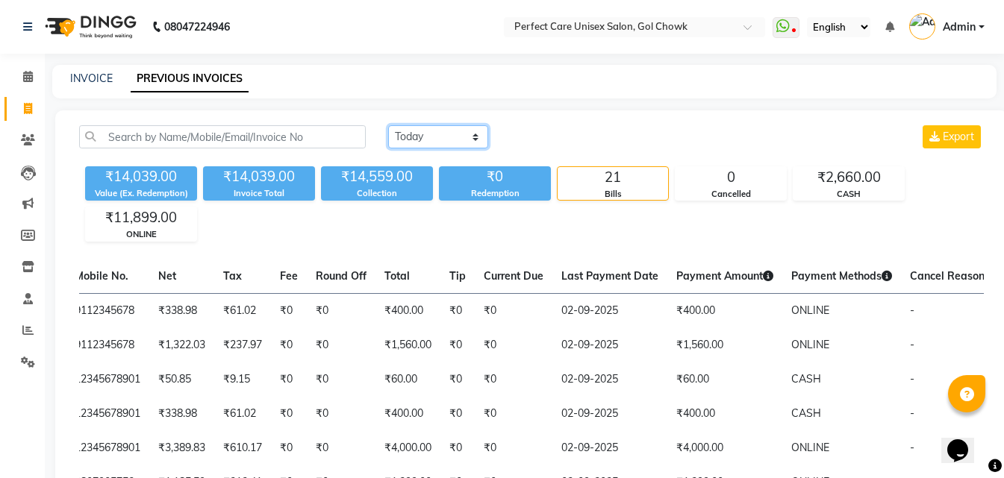
click at [437, 137] on select "[DATE] [DATE] Custom Range" at bounding box center [438, 136] width 100 height 23
select select "[DATE]"
click at [388, 125] on select "[DATE] [DATE] Custom Range" at bounding box center [438, 136] width 100 height 23
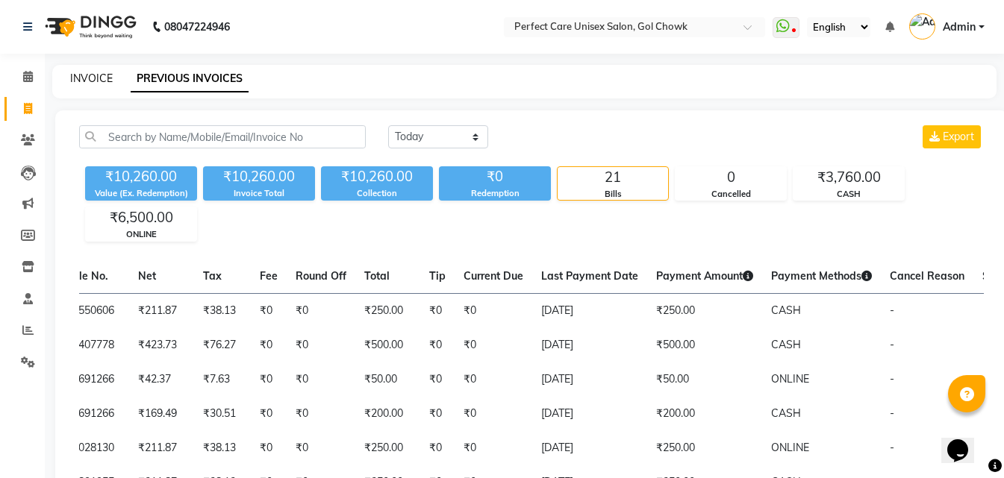
click at [96, 76] on link "INVOICE" at bounding box center [91, 78] width 43 height 13
select select "4751"
select select "service"
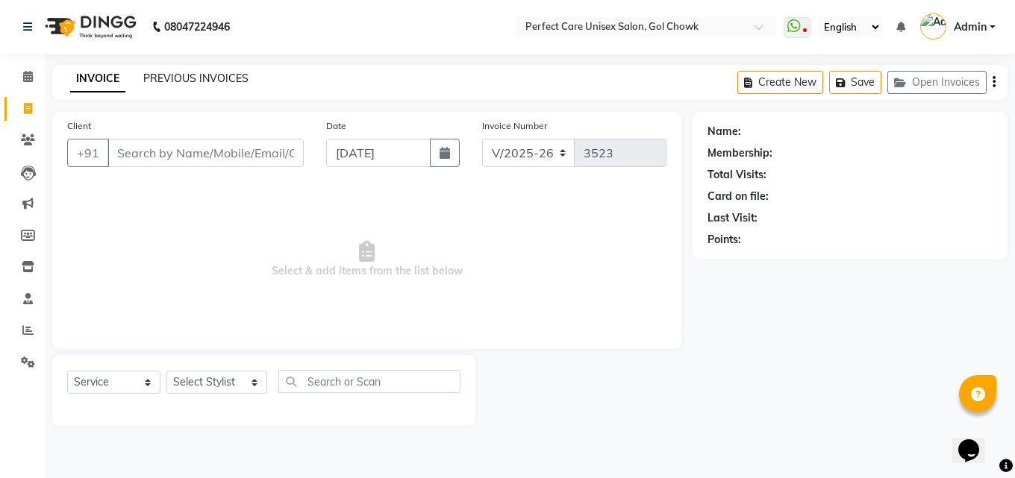
click at [213, 81] on link "PREVIOUS INVOICES" at bounding box center [195, 78] width 105 height 13
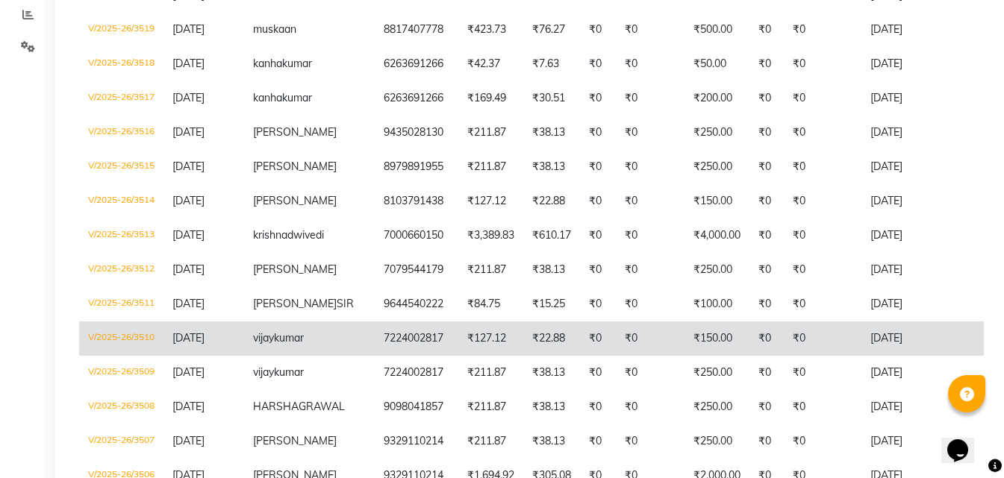
scroll to position [0, 329]
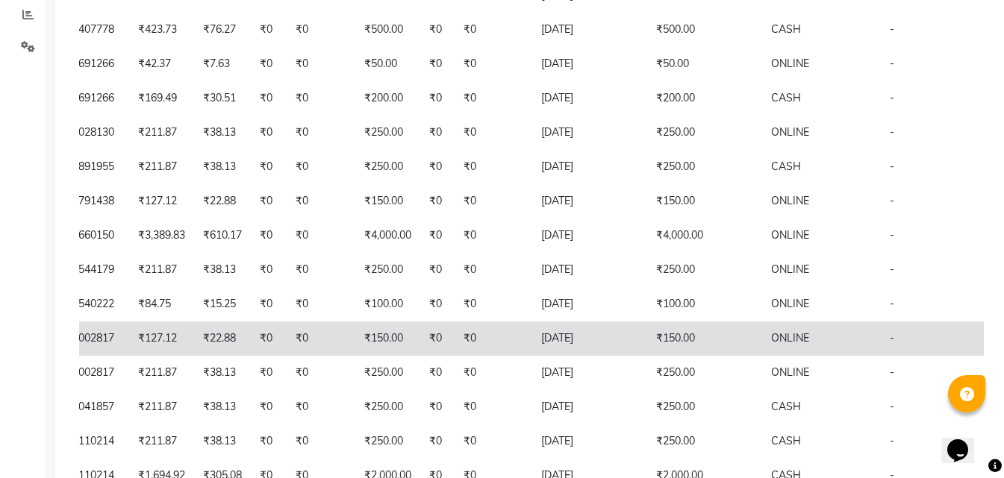
drag, startPoint x: 771, startPoint y: 428, endPoint x: 785, endPoint y: 431, distance: 14.5
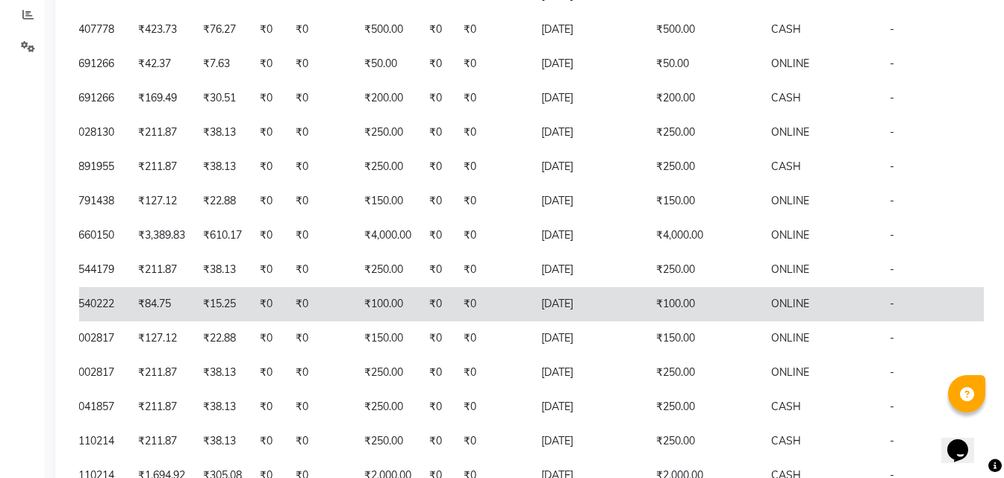
scroll to position [0, 0]
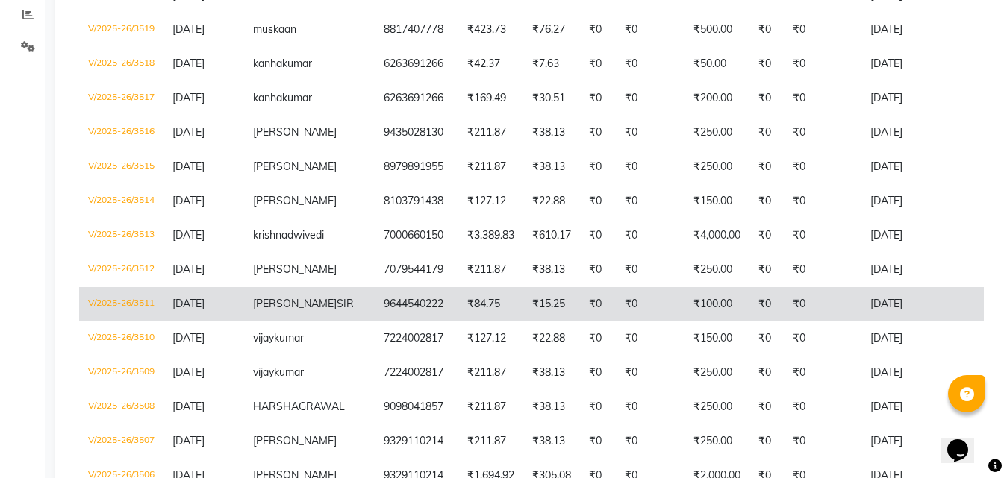
drag, startPoint x: 616, startPoint y: 419, endPoint x: 337, endPoint y: 363, distance: 284.0
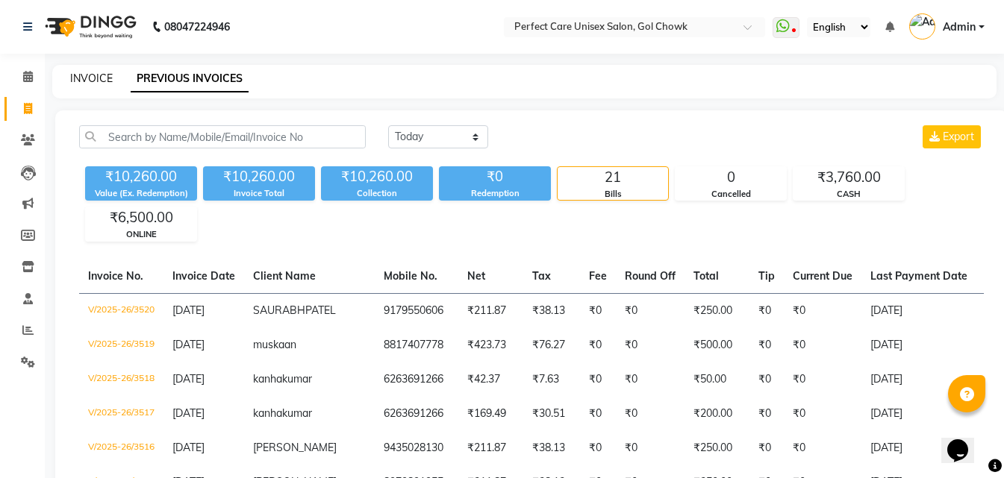
click at [93, 83] on link "INVOICE" at bounding box center [91, 78] width 43 height 13
select select "4751"
select select "service"
